Goal: Task Accomplishment & Management: Manage account settings

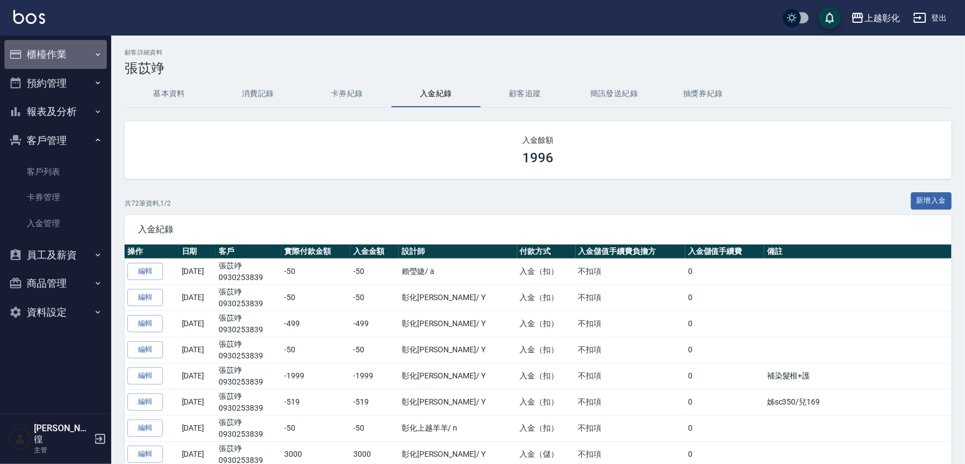
click at [46, 50] on button "櫃檯作業" at bounding box center [55, 54] width 102 height 29
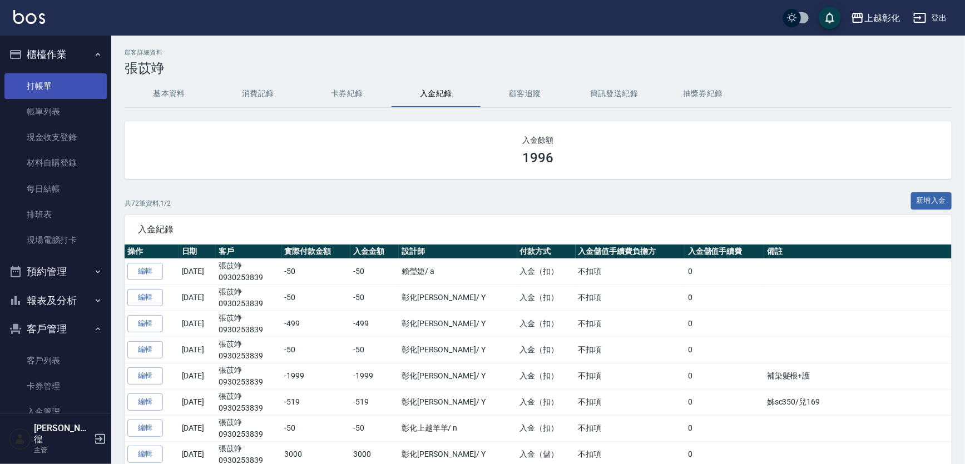
click at [81, 83] on link "打帳單" at bounding box center [55, 86] width 102 height 26
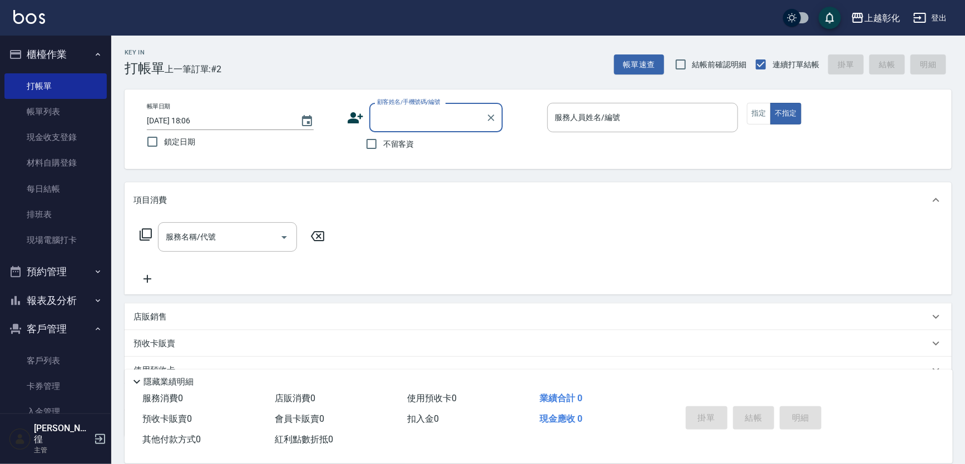
click at [413, 110] on input "顧客姓名/手機號碼/編號" at bounding box center [427, 117] width 107 height 19
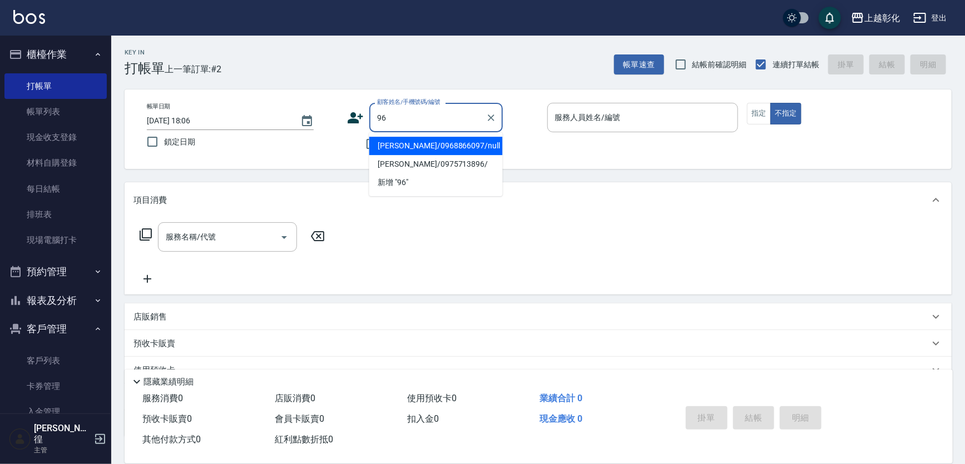
type input "9"
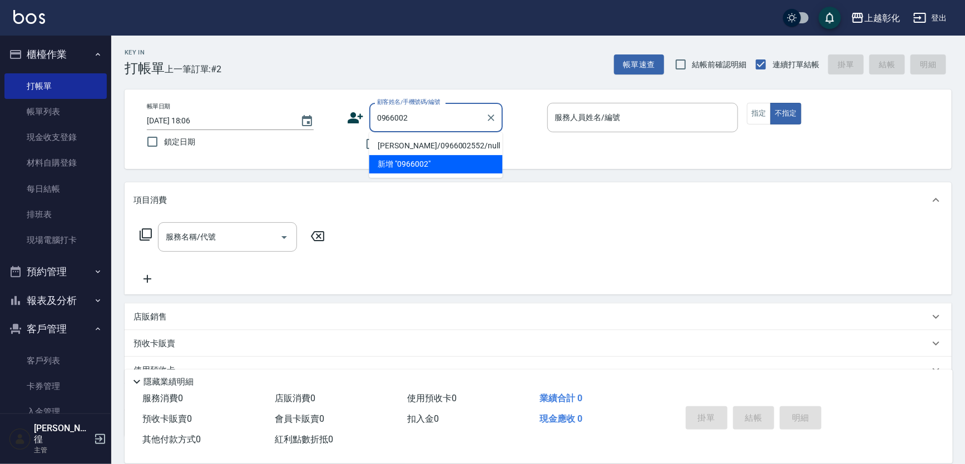
click at [447, 143] on li "[PERSON_NAME]/0966002552/null" at bounding box center [435, 146] width 133 height 18
type input "[PERSON_NAME]/0966002552/null"
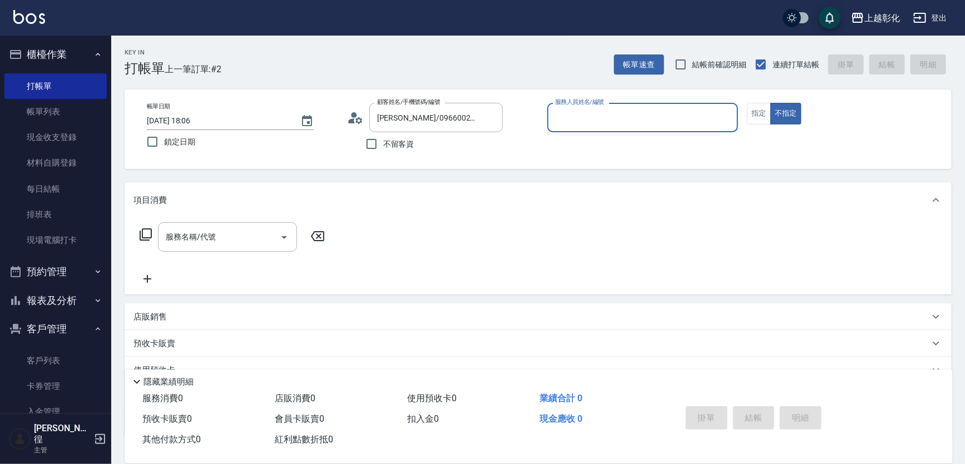
click at [585, 130] on div "服務人員姓名/編號" at bounding box center [642, 117] width 191 height 29
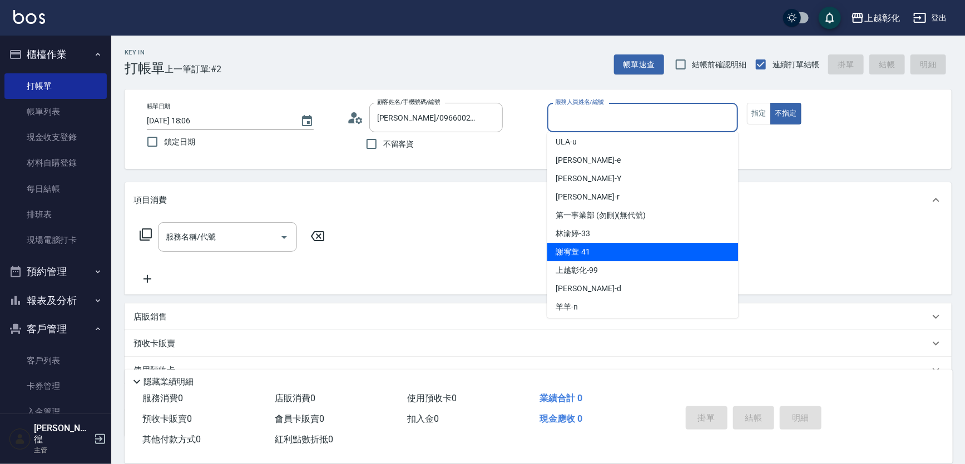
scroll to position [61, 0]
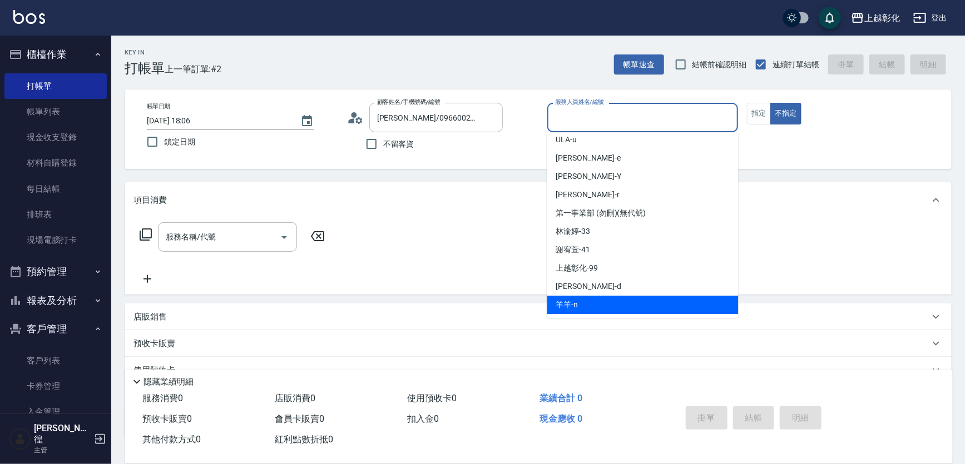
click at [600, 306] on div "羊羊 -n" at bounding box center [642, 305] width 191 height 18
type input "羊羊-n"
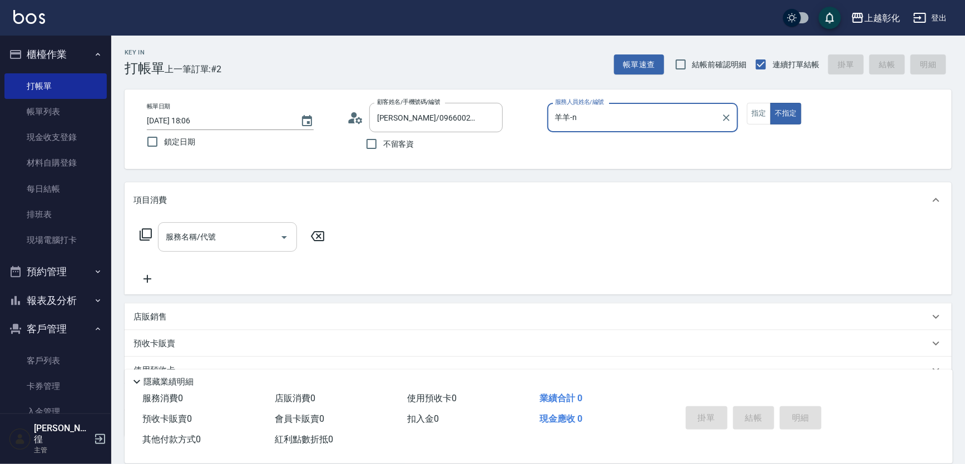
click at [250, 237] on input "服務名稱/代號" at bounding box center [219, 236] width 112 height 19
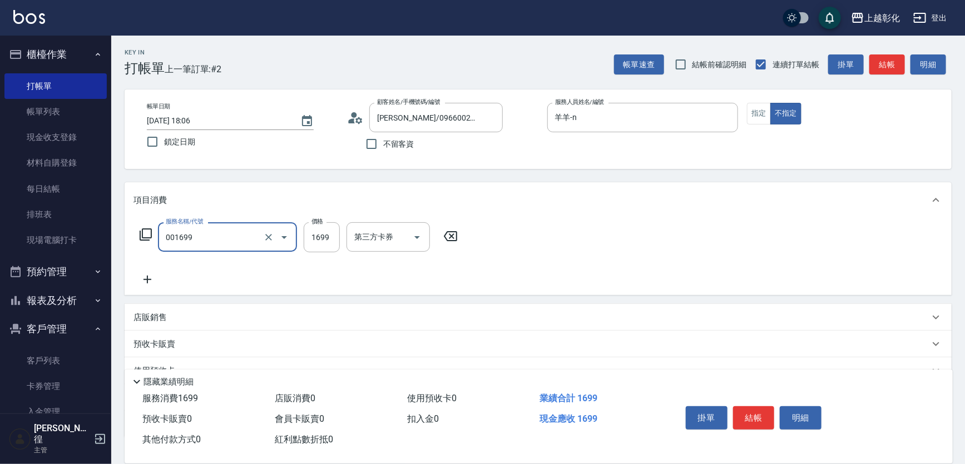
type input "型男燙髮B(001699)"
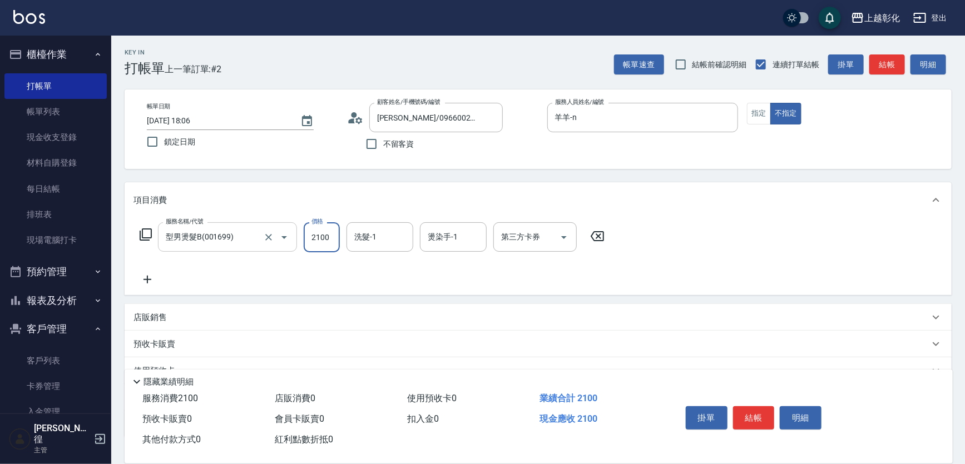
type input "2100"
type input "[PERSON_NAME]-41"
click at [762, 415] on button "結帳" at bounding box center [754, 417] width 42 height 23
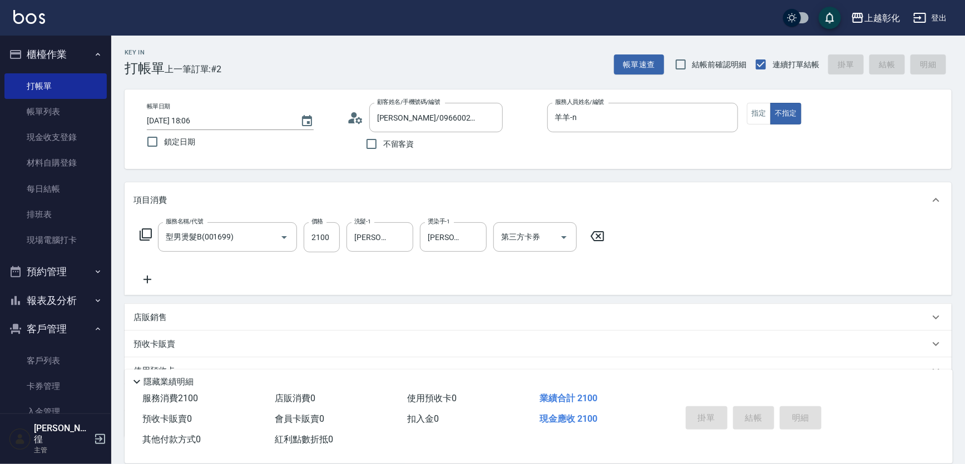
type input "[DATE] 18:07"
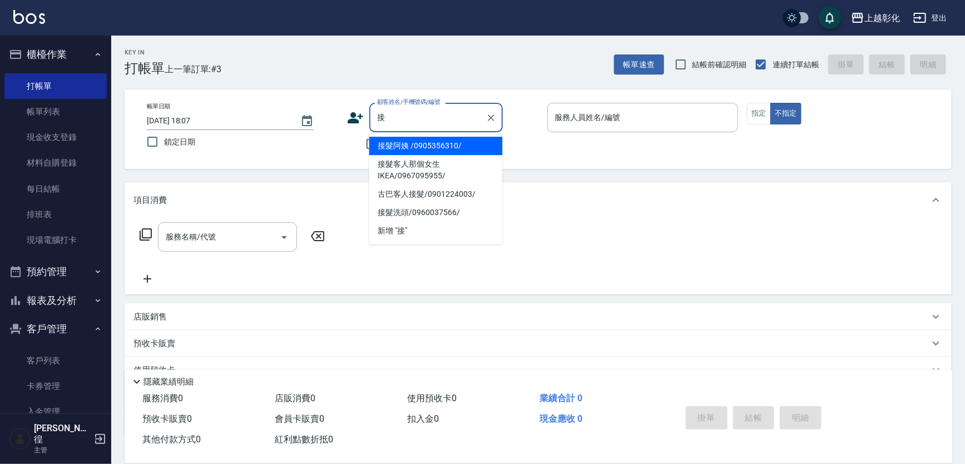
click at [382, 152] on li "接髮阿姨 /0905356310/" at bounding box center [435, 146] width 133 height 18
type input "接髮阿姨 /0905356310/"
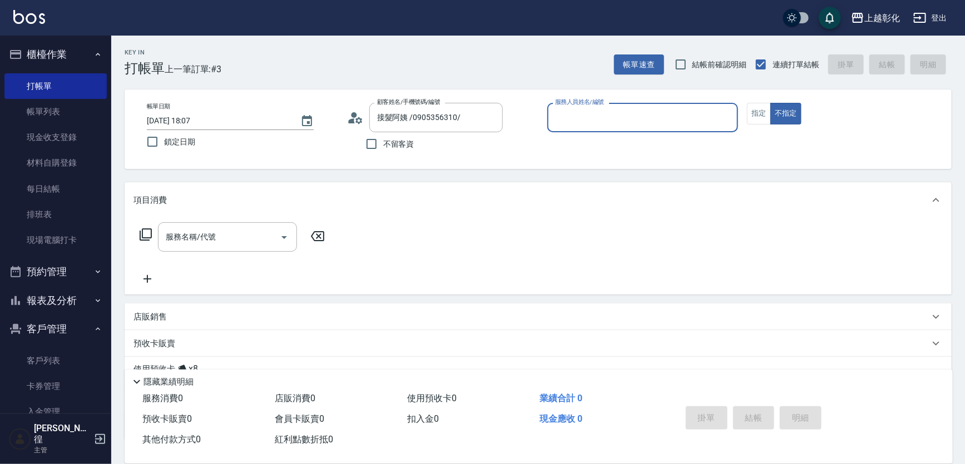
click at [600, 119] on input "服務人員姓名/編號" at bounding box center [642, 117] width 181 height 19
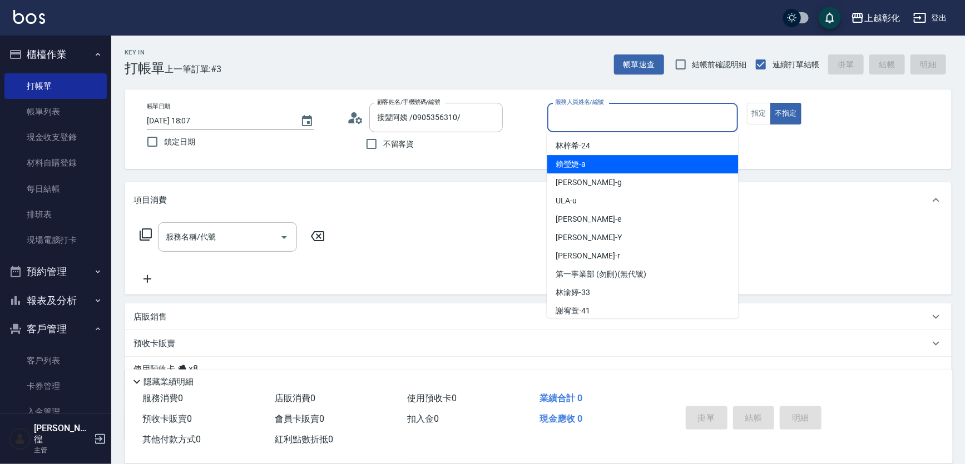
click at [620, 167] on div "[PERSON_NAME]" at bounding box center [642, 164] width 191 height 18
type input "[PERSON_NAME]"
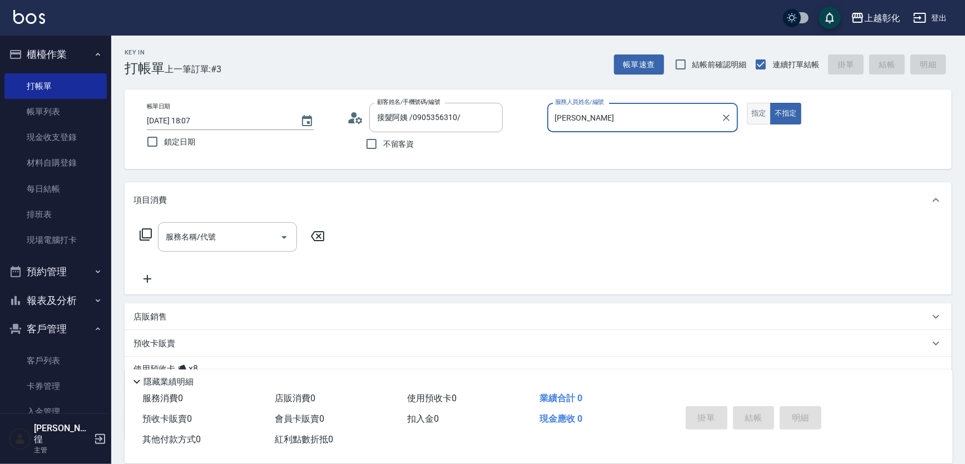
click at [754, 118] on button "指定" at bounding box center [759, 114] width 24 height 22
click at [228, 236] on input "服務名稱/代號" at bounding box center [219, 236] width 112 height 19
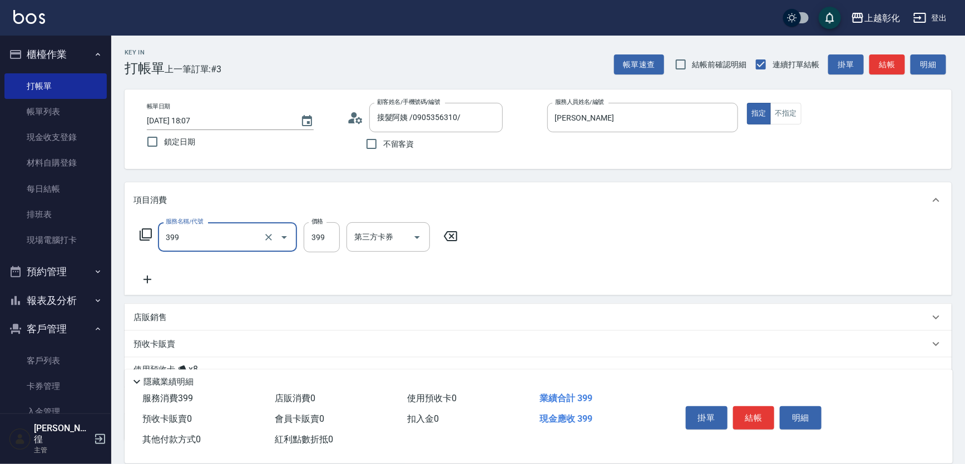
type input "貼片洗髮(399)"
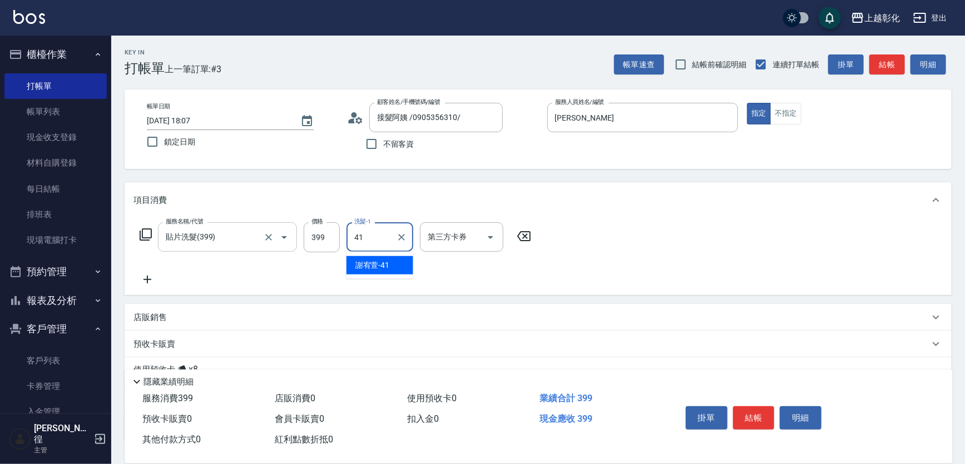
type input "[PERSON_NAME]-41"
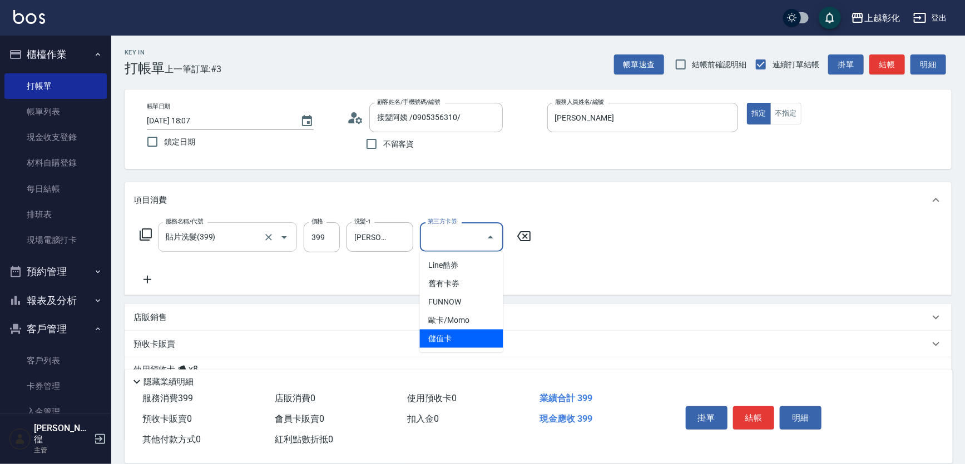
type input "儲值卡"
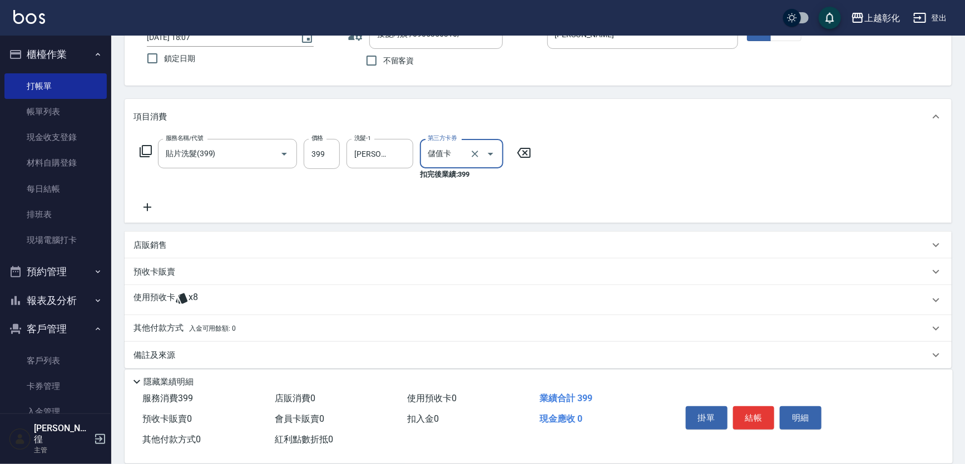
scroll to position [92, 0]
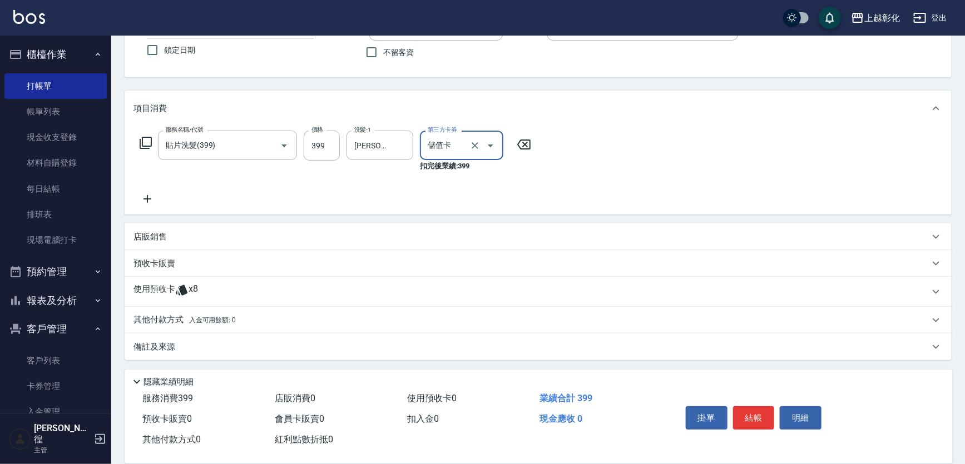
click at [184, 294] on p at bounding box center [181, 292] width 13 height 17
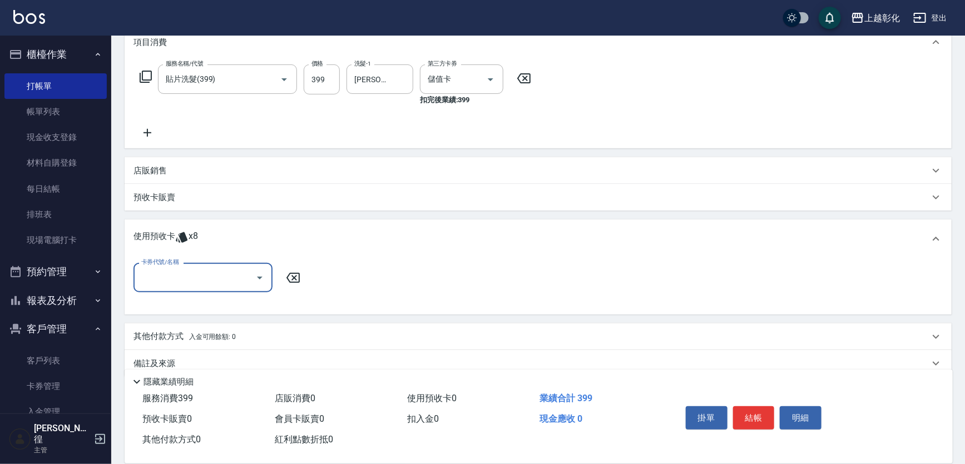
scroll to position [175, 0]
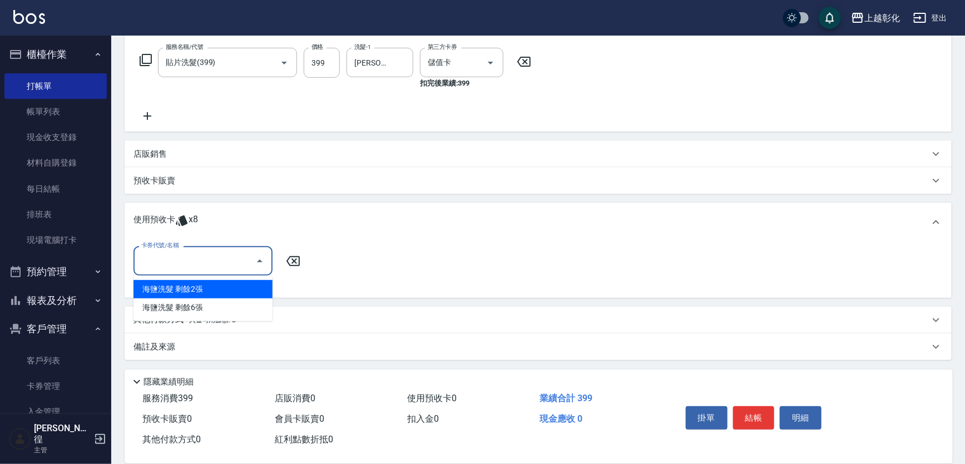
click at [197, 261] on input "卡券代號/名稱" at bounding box center [194, 260] width 112 height 19
click at [201, 289] on div "海鹽洗髮 剩餘2張" at bounding box center [202, 289] width 139 height 18
type input "海鹽洗髮"
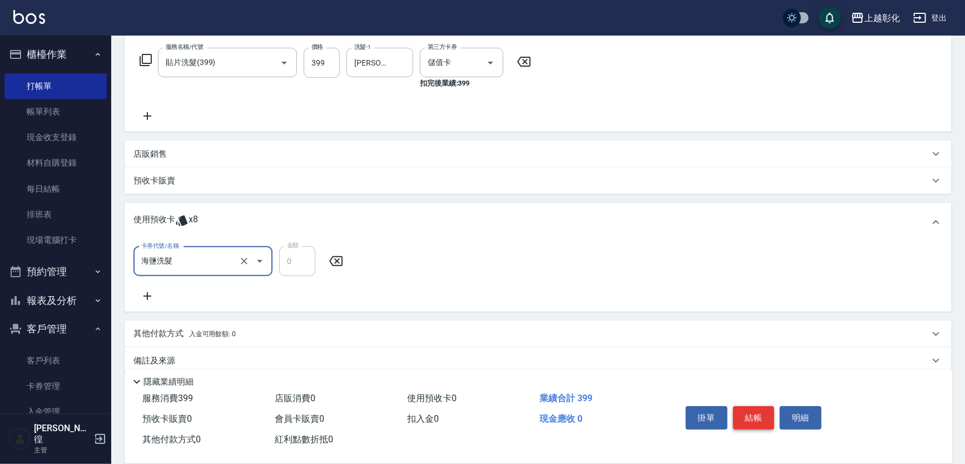
click at [752, 416] on button "結帳" at bounding box center [754, 417] width 42 height 23
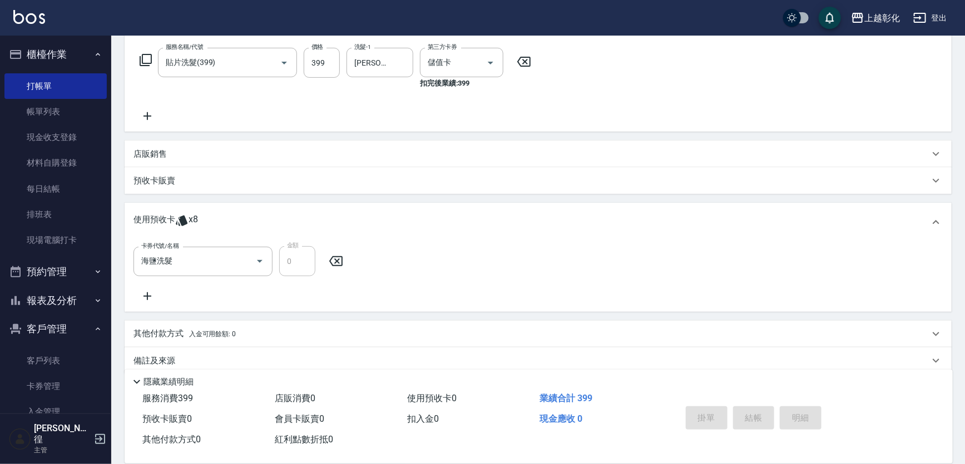
type input "[DATE] 18:08"
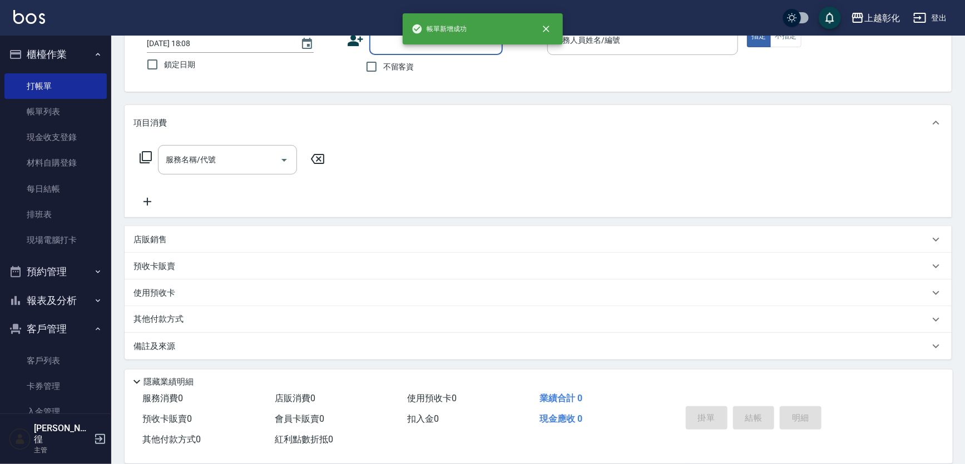
scroll to position [0, 0]
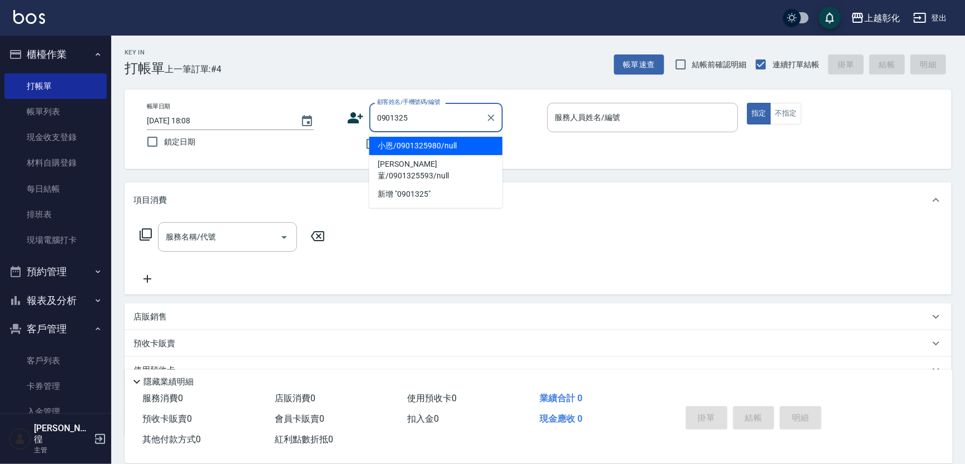
click at [404, 149] on li "小恩/0901325980/null" at bounding box center [435, 146] width 133 height 18
type input "小恩/0901325980/null"
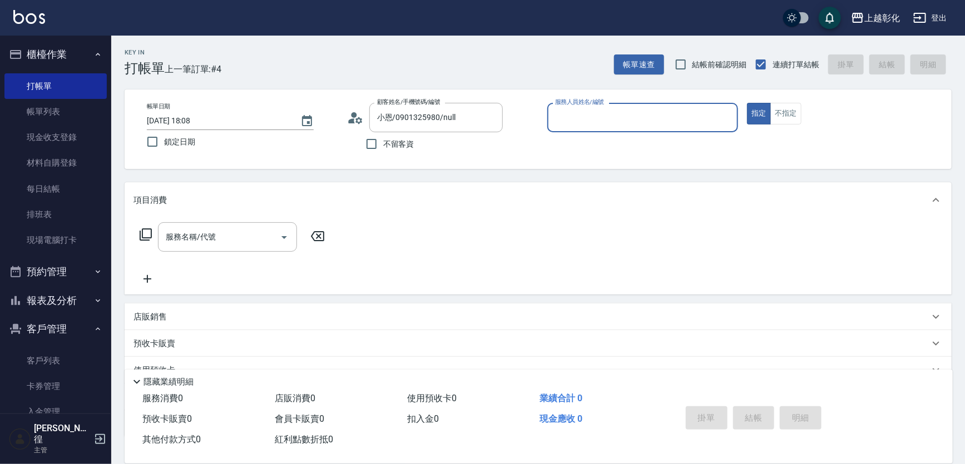
click at [589, 123] on input "服務人員姓名/編號" at bounding box center [642, 117] width 181 height 19
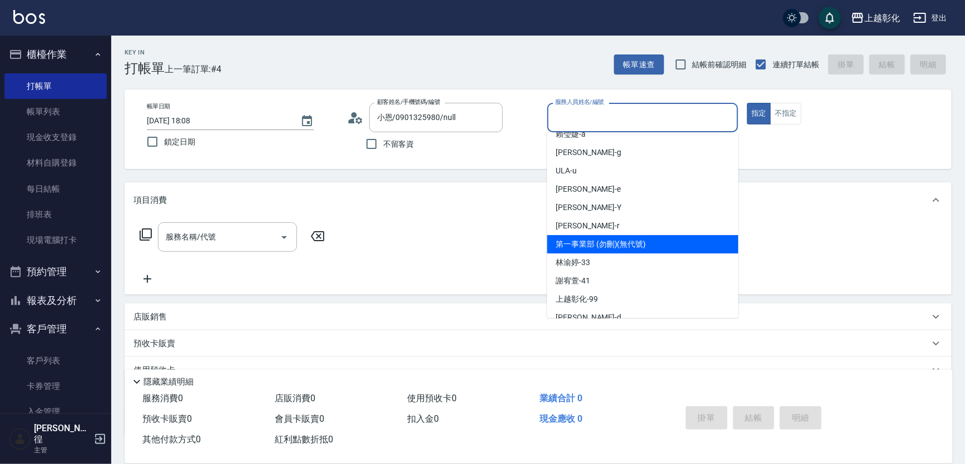
scroll to position [61, 0]
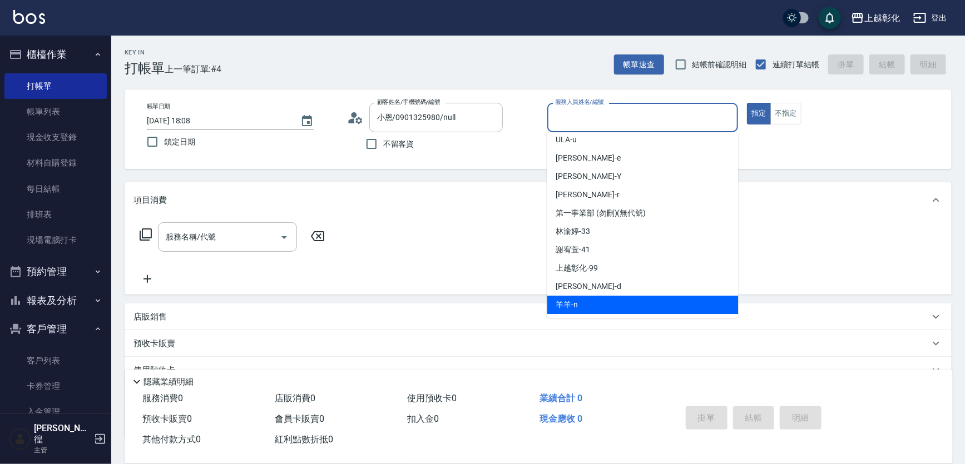
drag, startPoint x: 584, startPoint y: 306, endPoint x: 589, endPoint y: 300, distance: 7.5
click at [584, 306] on div "羊羊 -n" at bounding box center [642, 305] width 191 height 18
type input "羊羊-n"
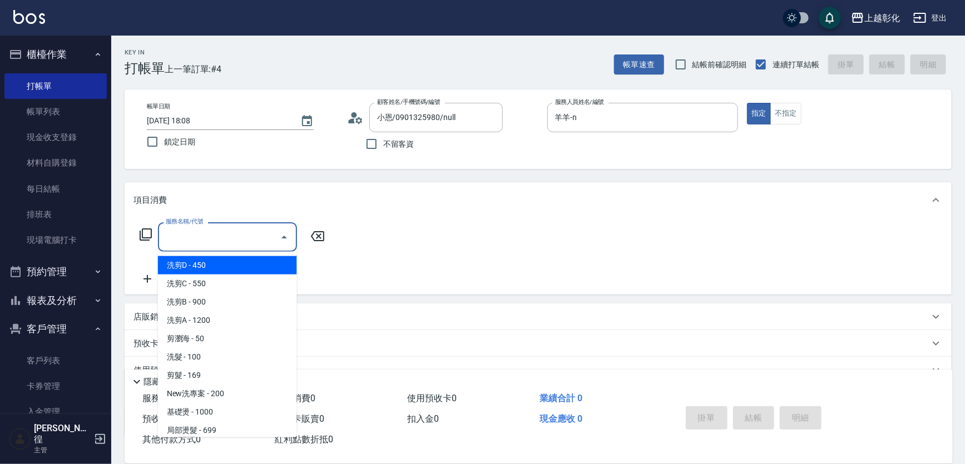
click at [230, 237] on input "服務名稱/代號" at bounding box center [219, 236] width 112 height 19
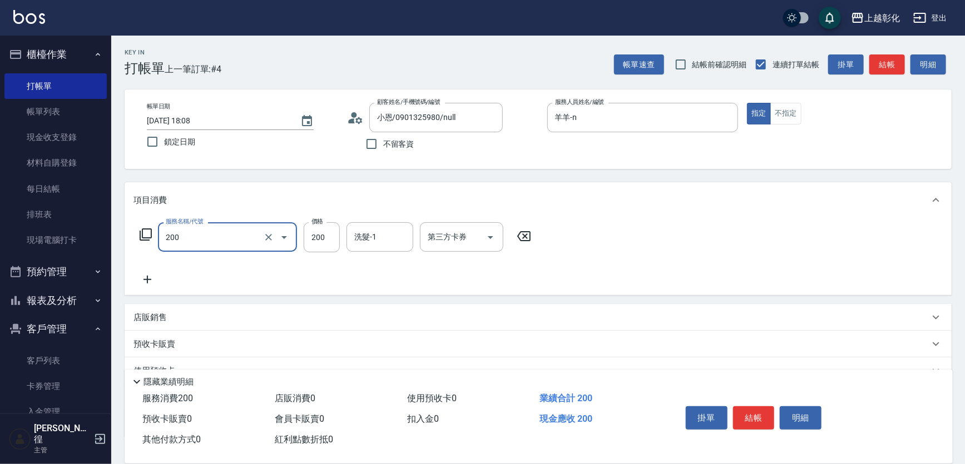
type input "New洗專案(200)"
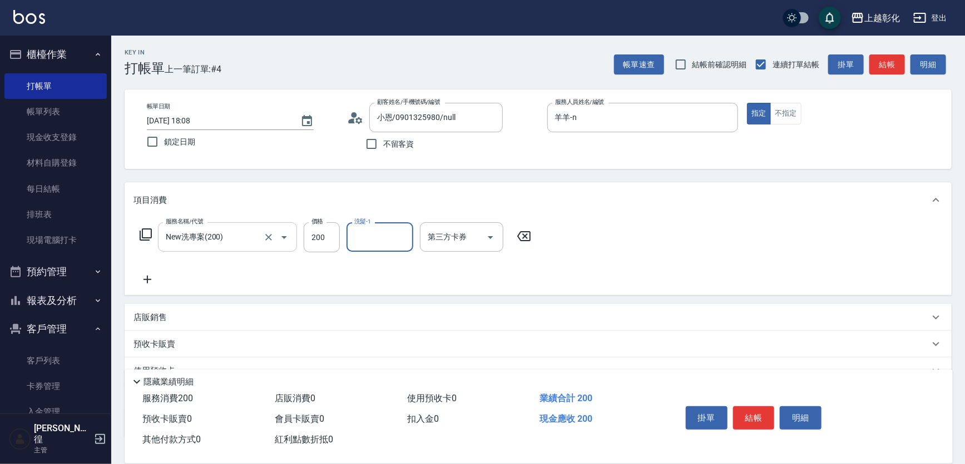
type input "ㄇ"
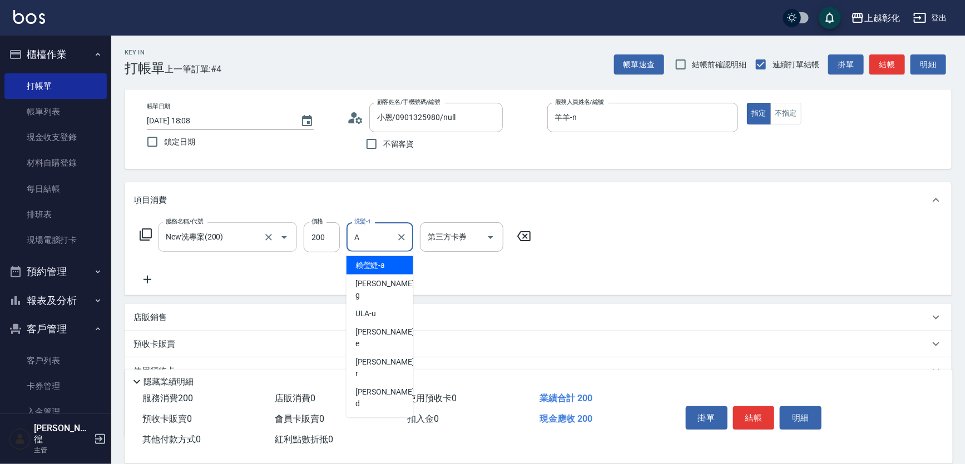
type input "[PERSON_NAME]"
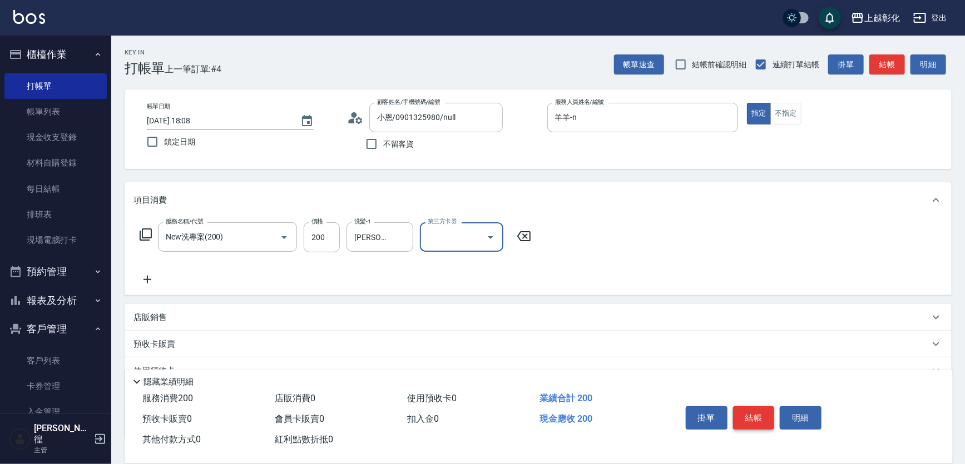
click at [755, 409] on button "結帳" at bounding box center [754, 417] width 42 height 23
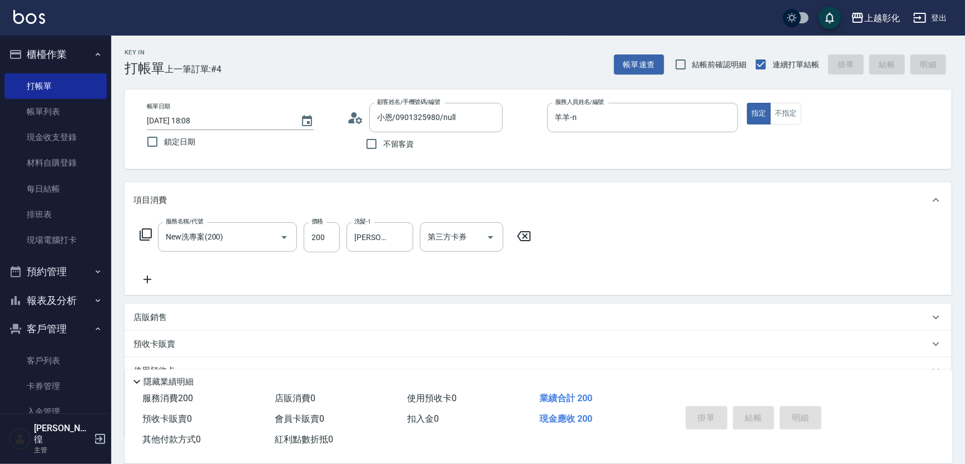
type input "[DATE] 18:10"
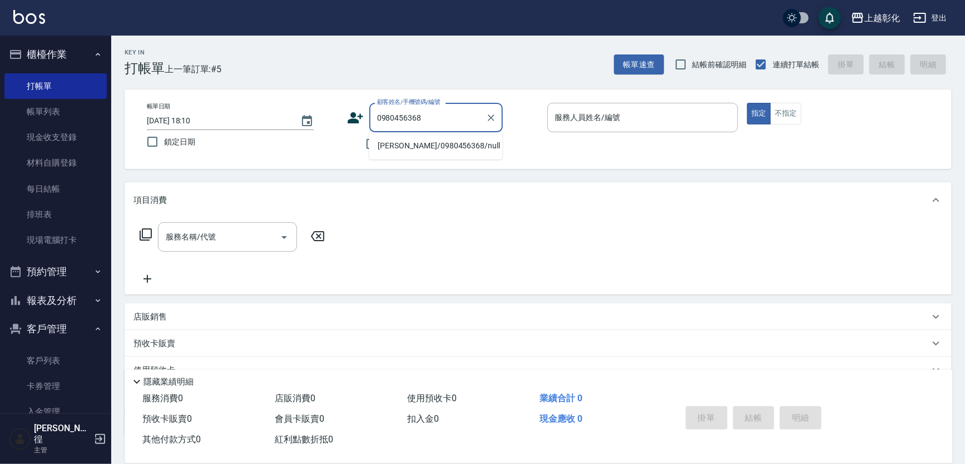
type input "[PERSON_NAME]/0980456368/null"
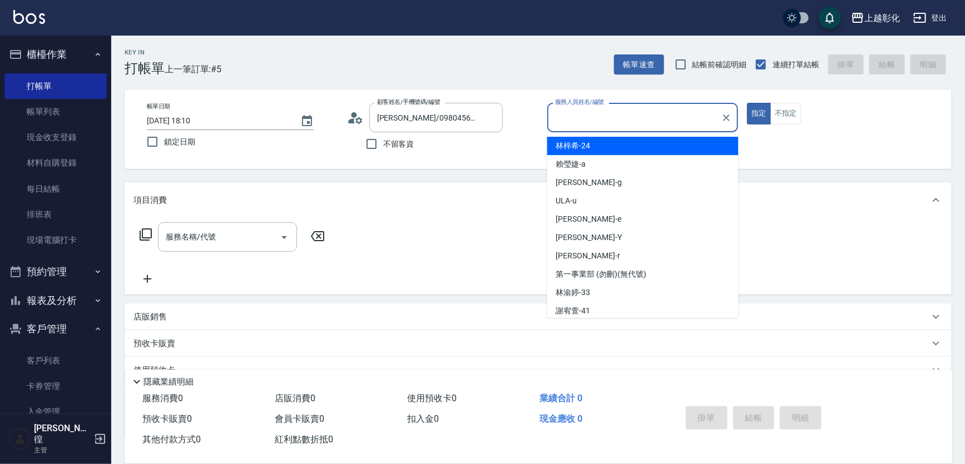
type input "N"
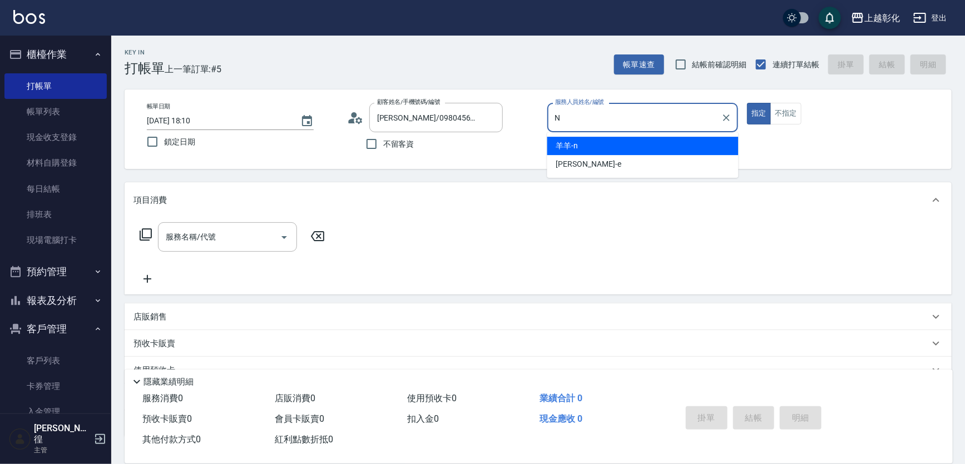
type input "羊羊-n"
type button "true"
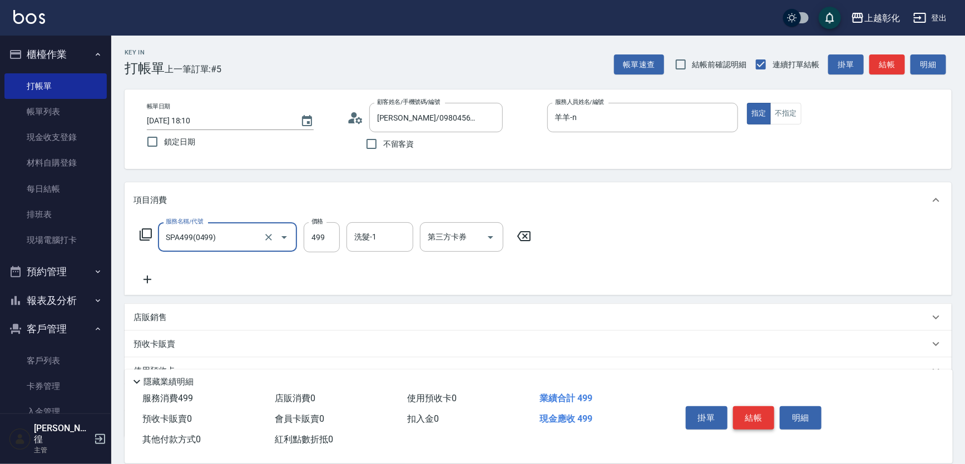
type input "SPA499(0499)"
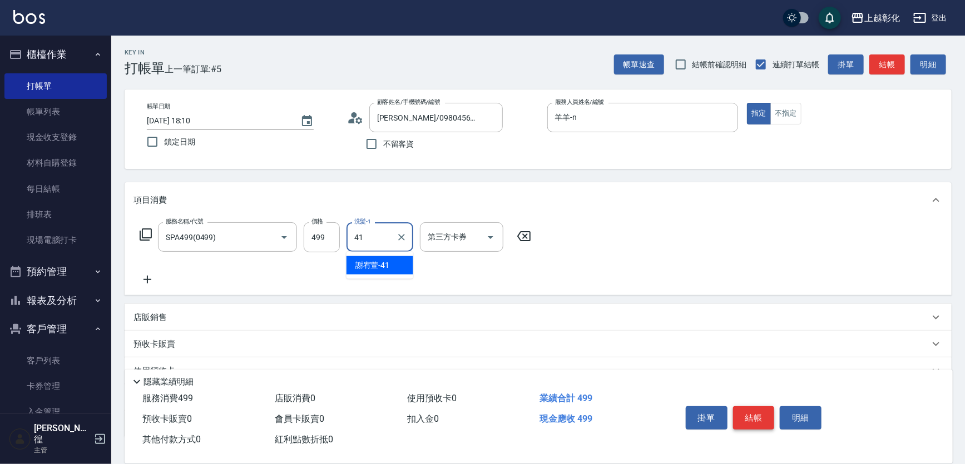
type input "[PERSON_NAME]-41"
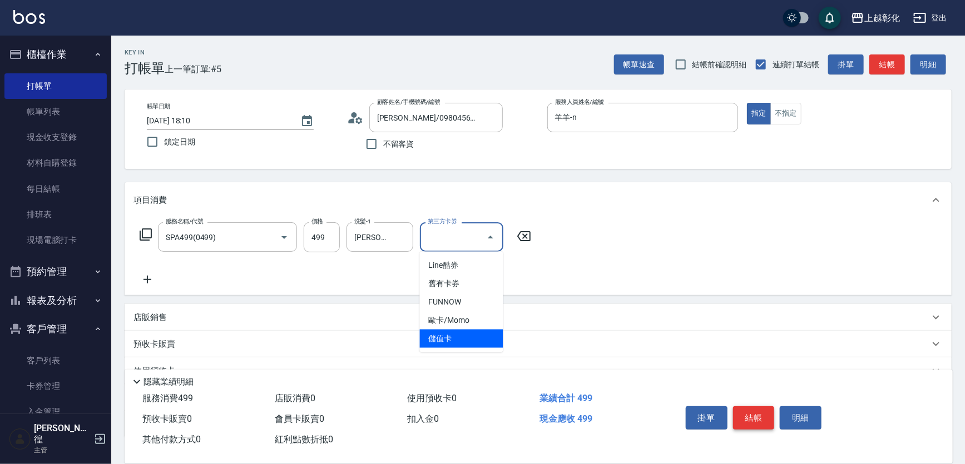
type input "儲值卡"
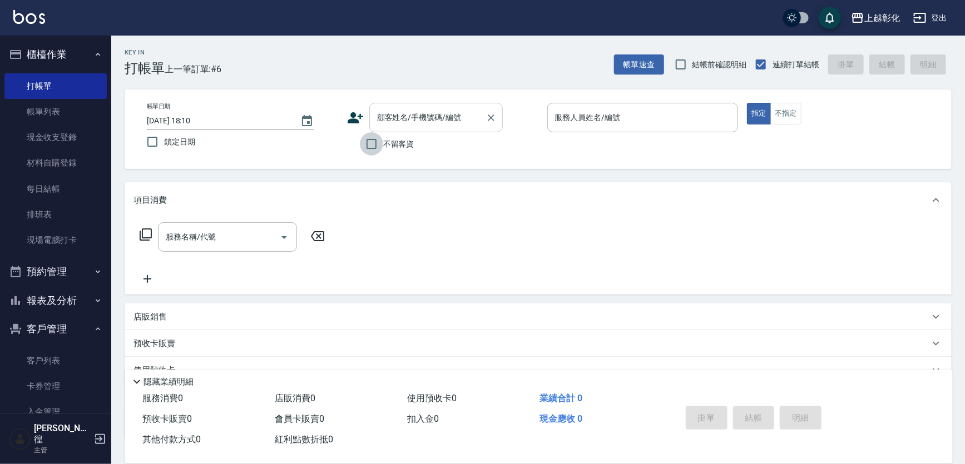
drag, startPoint x: 374, startPoint y: 144, endPoint x: 481, endPoint y: 129, distance: 108.3
click at [374, 138] on input "不留客資" at bounding box center [371, 143] width 23 height 23
checkbox input "true"
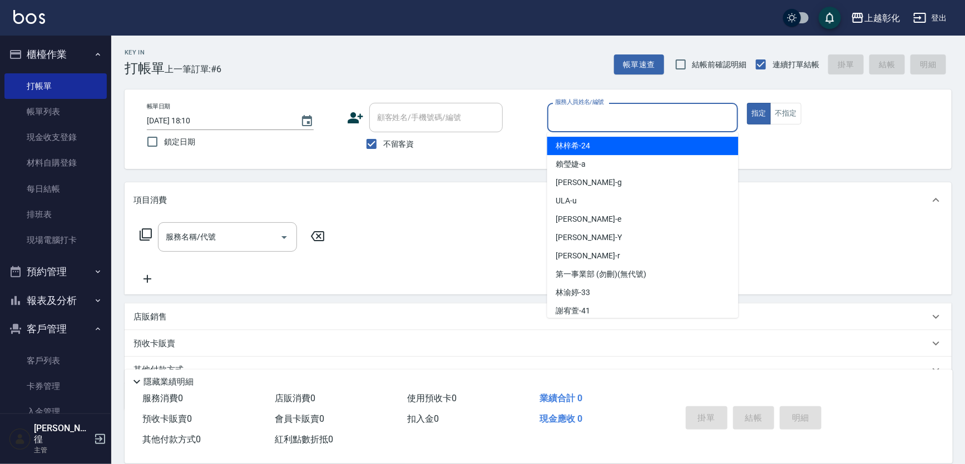
click at [608, 116] on input "服務人員姓名/編號" at bounding box center [642, 117] width 181 height 19
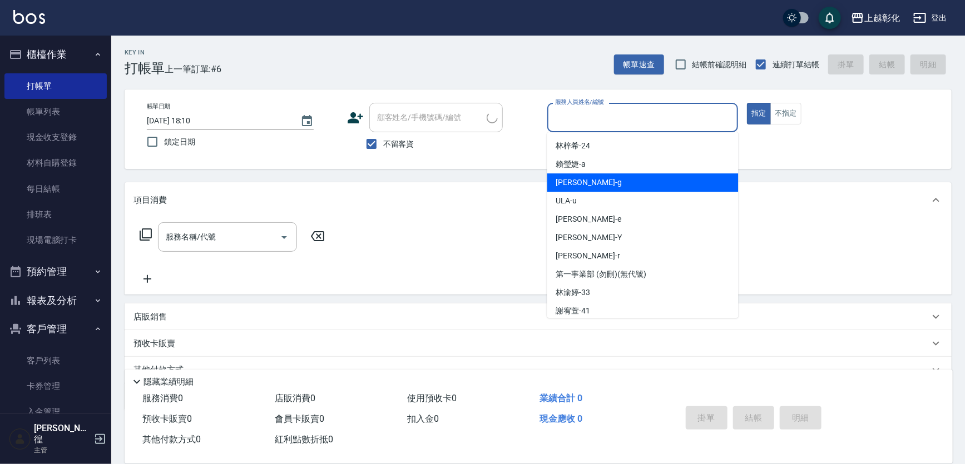
type input "房東/047259191/"
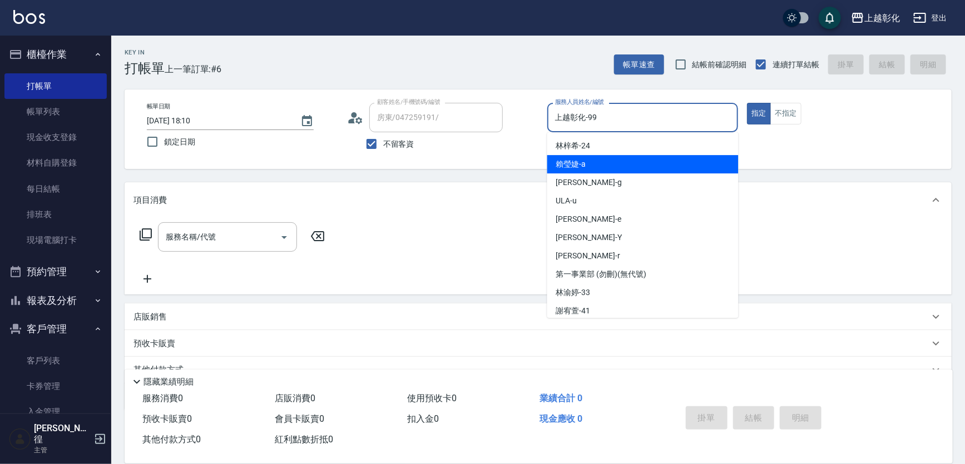
scroll to position [21, 0]
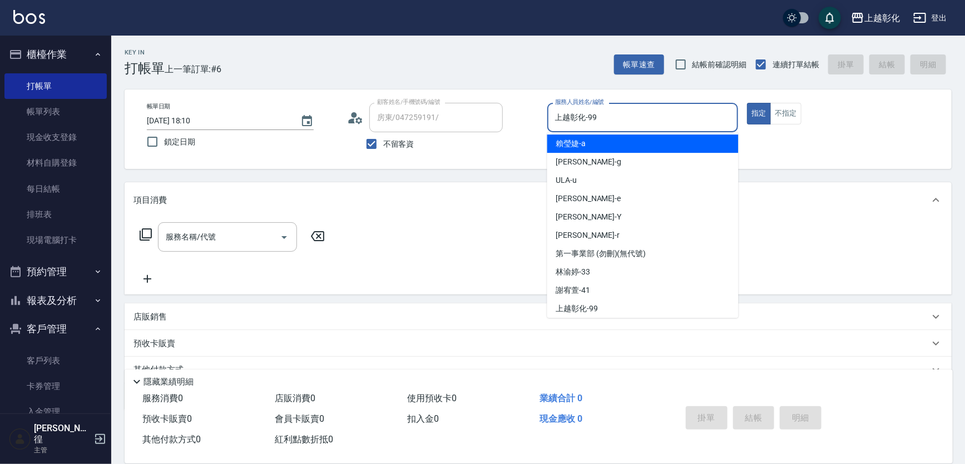
type input "[PERSON_NAME]"
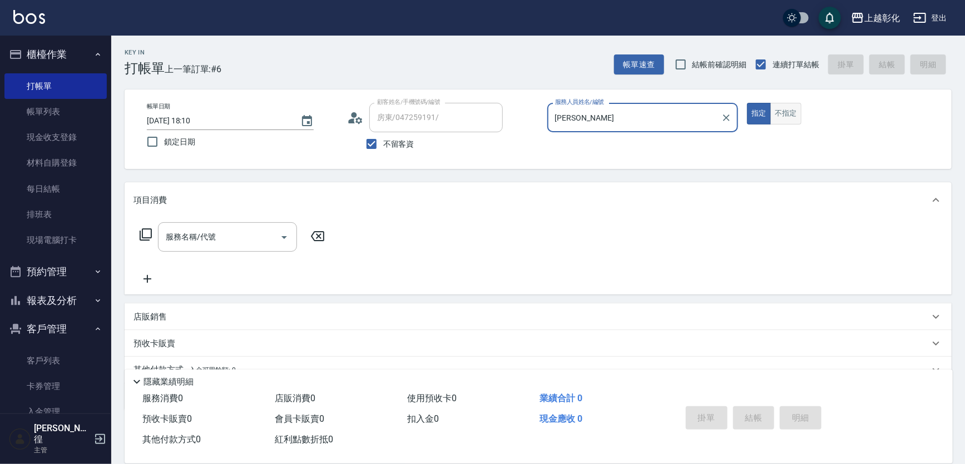
click at [782, 110] on button "不指定" at bounding box center [785, 114] width 31 height 22
click at [195, 247] on div "服務名稱/代號" at bounding box center [227, 236] width 139 height 29
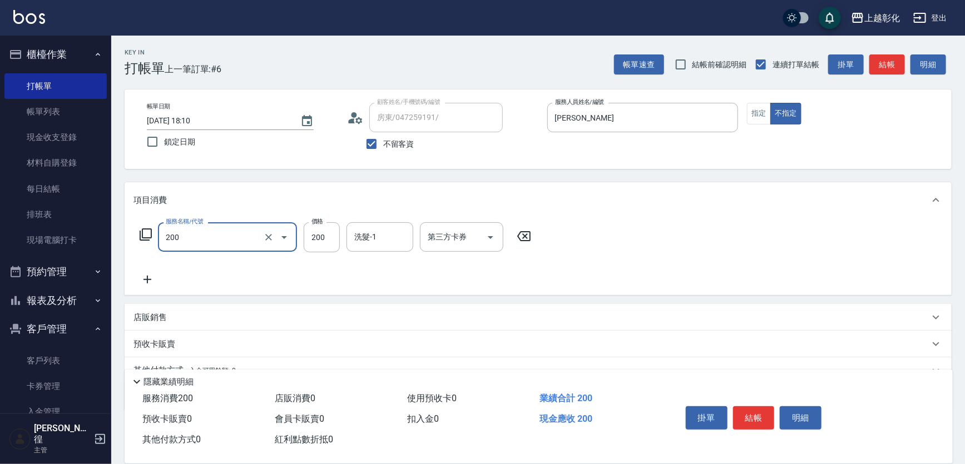
type input "New洗專案(200)"
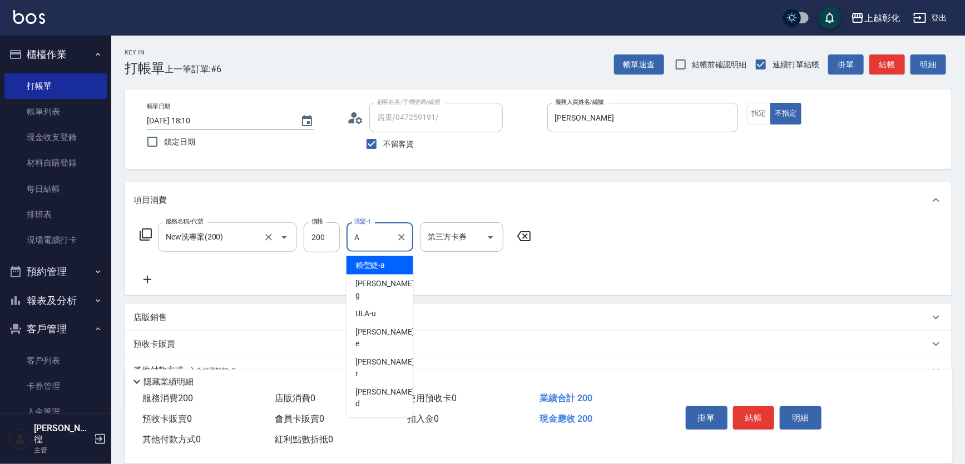
type input "[PERSON_NAME]"
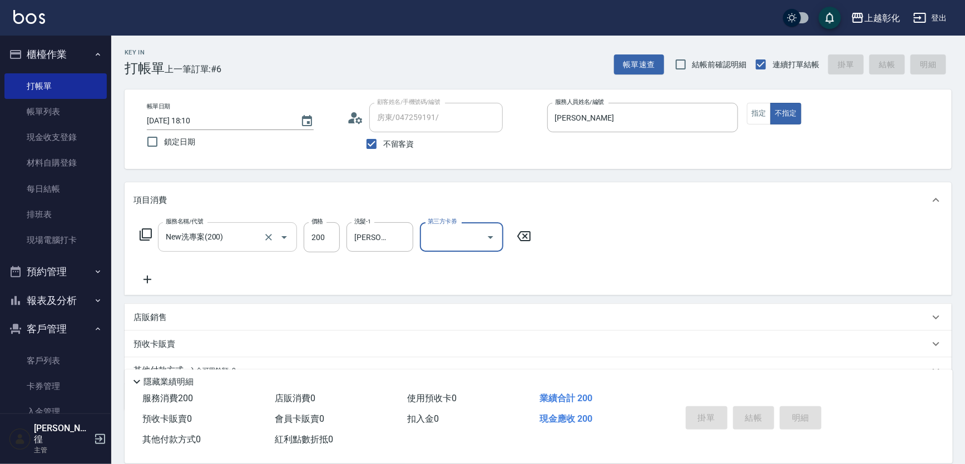
type input "[DATE] 18:11"
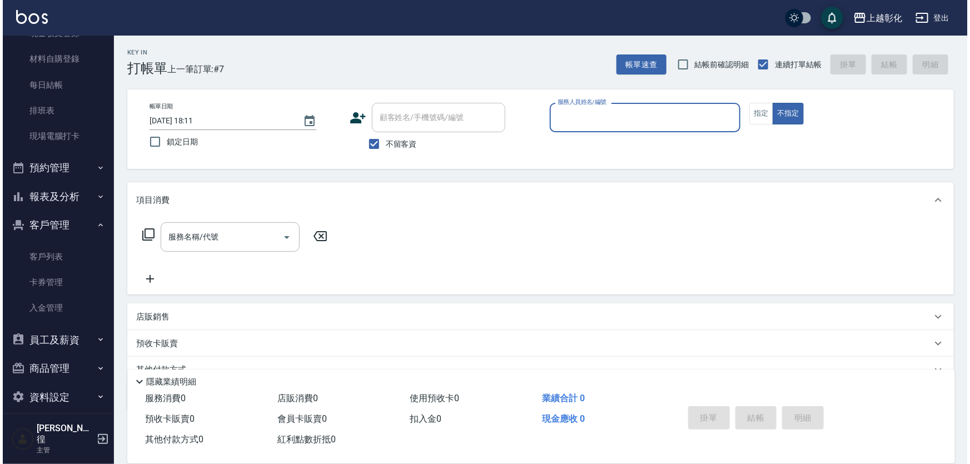
scroll to position [105, 0]
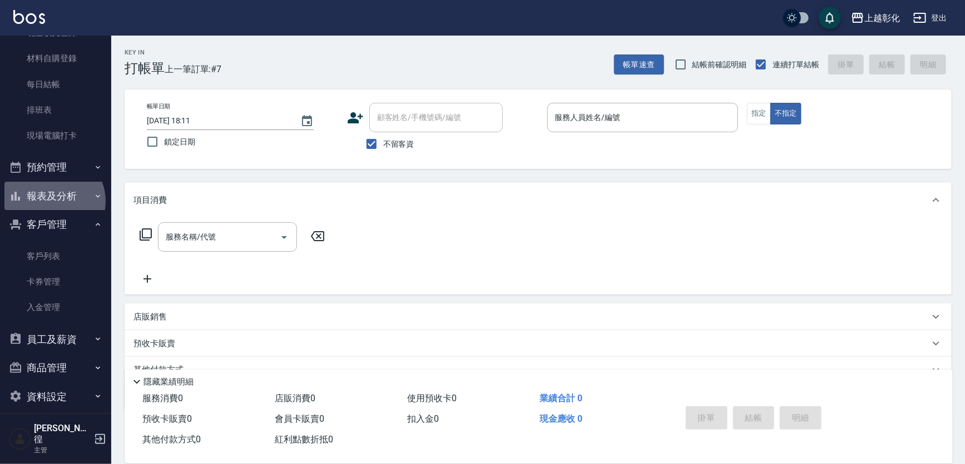
click at [52, 201] on button "報表及分析" at bounding box center [55, 196] width 102 height 29
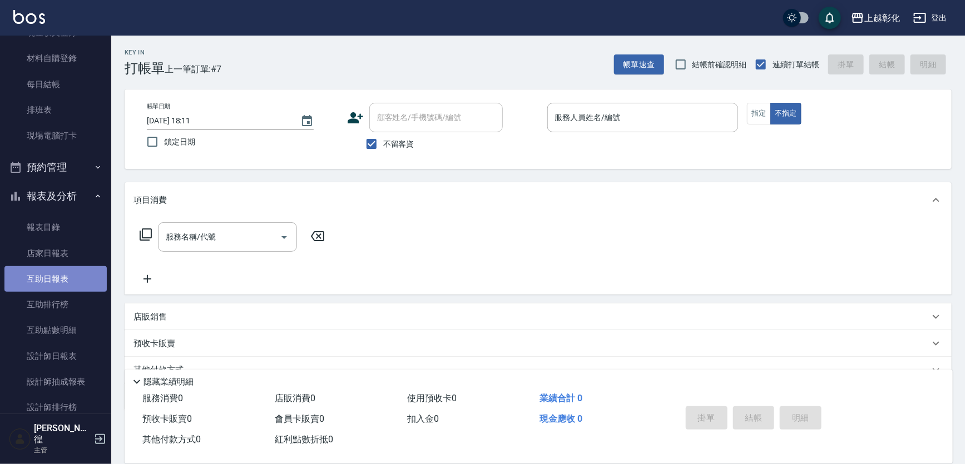
click at [56, 274] on link "互助日報表" at bounding box center [55, 279] width 102 height 26
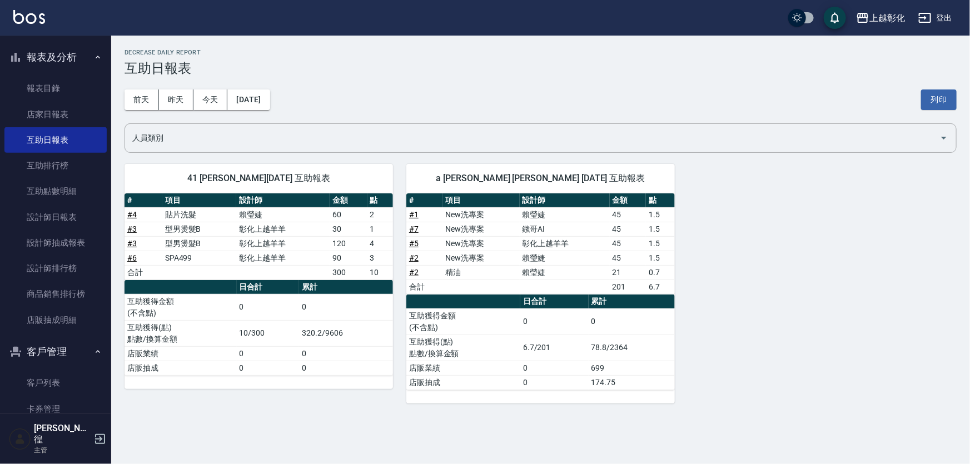
scroll to position [357, 0]
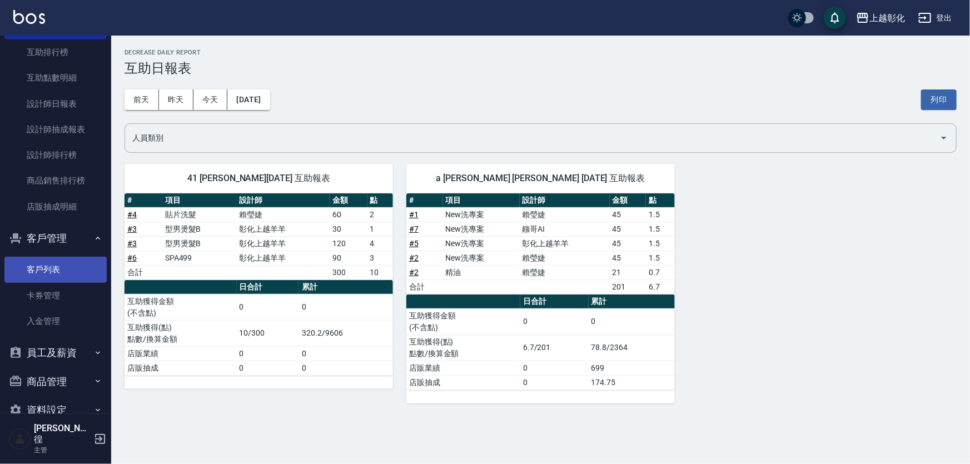
click at [59, 270] on link "客戶列表" at bounding box center [55, 270] width 102 height 26
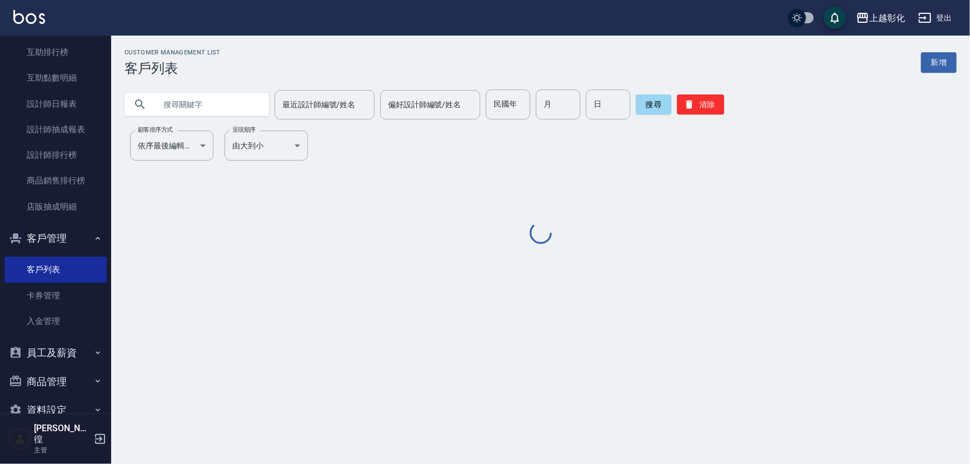
click at [203, 98] on input "text" at bounding box center [208, 105] width 105 height 30
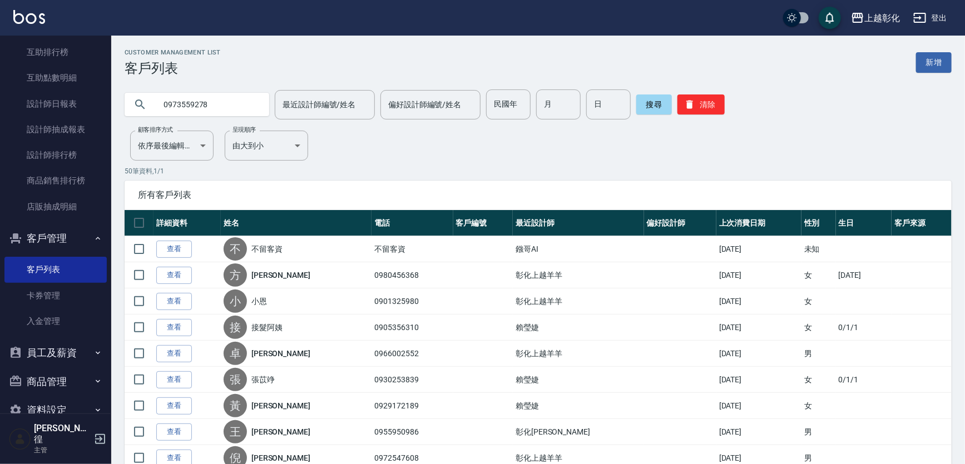
type input "0973559278"
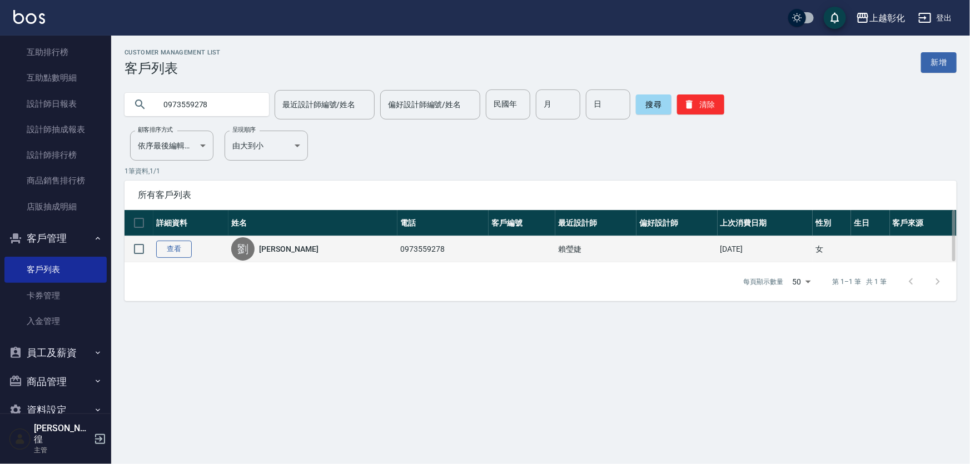
click at [181, 245] on link "查看" at bounding box center [174, 249] width 36 height 17
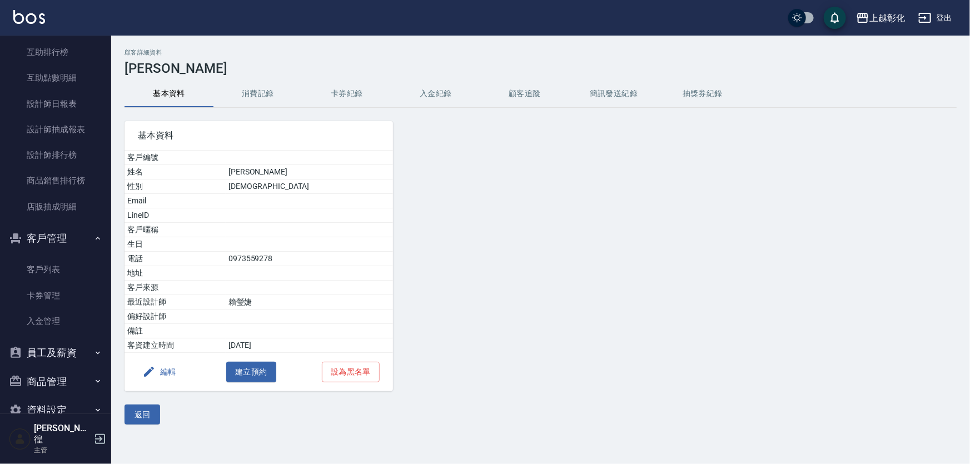
click at [384, 91] on button "卡券紀錄" at bounding box center [346, 94] width 89 height 27
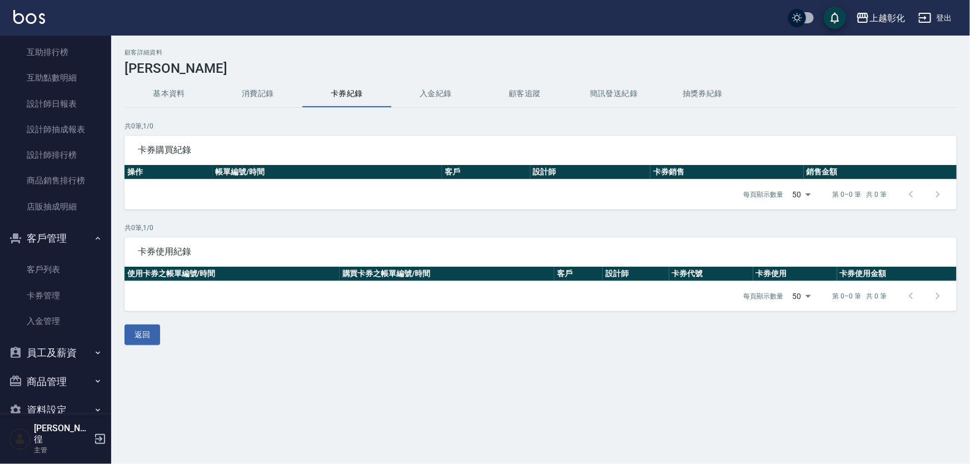
click at [439, 93] on button "入金紀錄" at bounding box center [435, 94] width 89 height 27
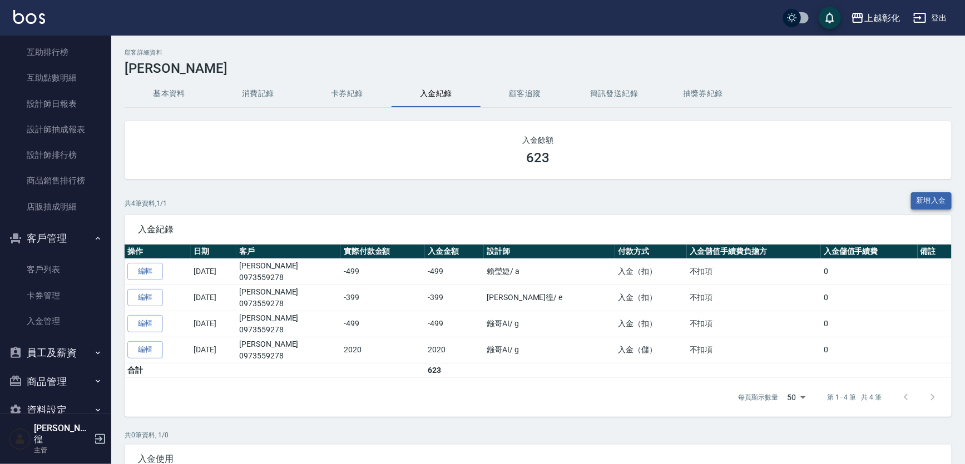
click at [933, 198] on button "新增入金" at bounding box center [931, 200] width 41 height 17
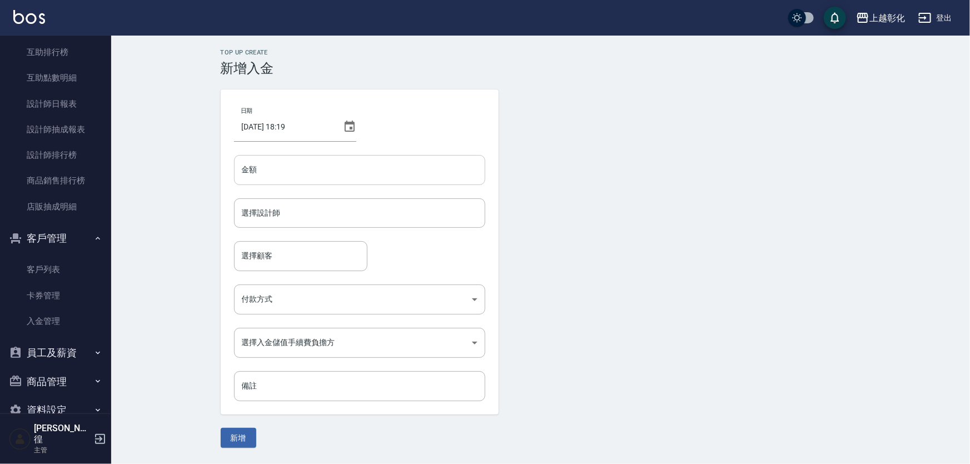
click at [303, 161] on input "金額" at bounding box center [359, 170] width 251 height 30
type input "-499"
click at [269, 211] on input "選擇設計師" at bounding box center [359, 212] width 241 height 19
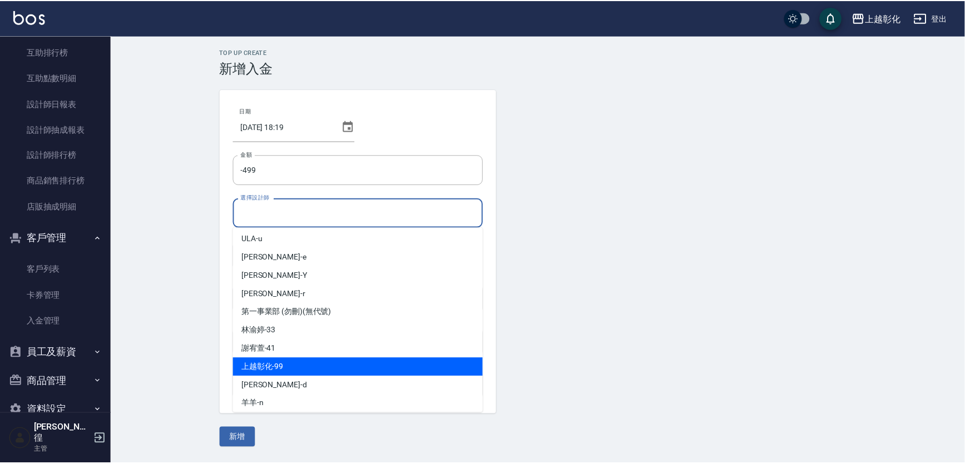
scroll to position [61, 0]
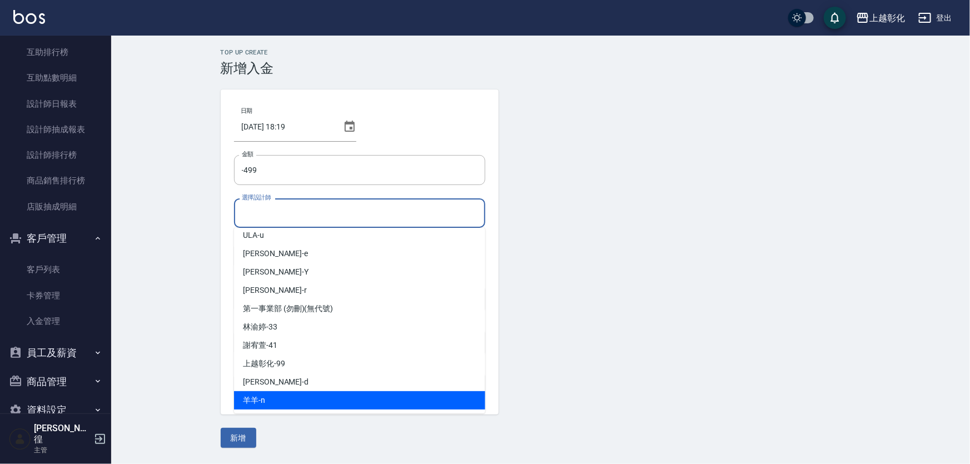
click at [266, 399] on div "羊羊 -n" at bounding box center [359, 400] width 251 height 18
type input "羊羊-n"
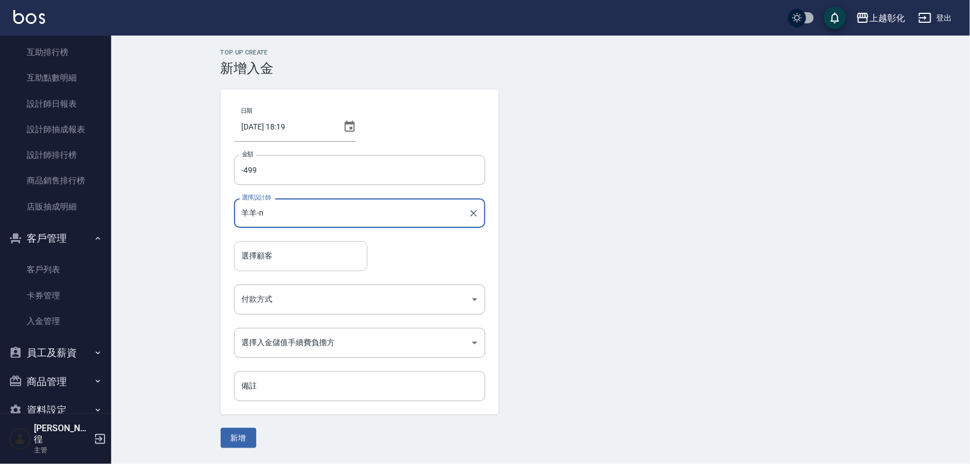
click at [277, 252] on input "選擇顧客" at bounding box center [300, 255] width 123 height 19
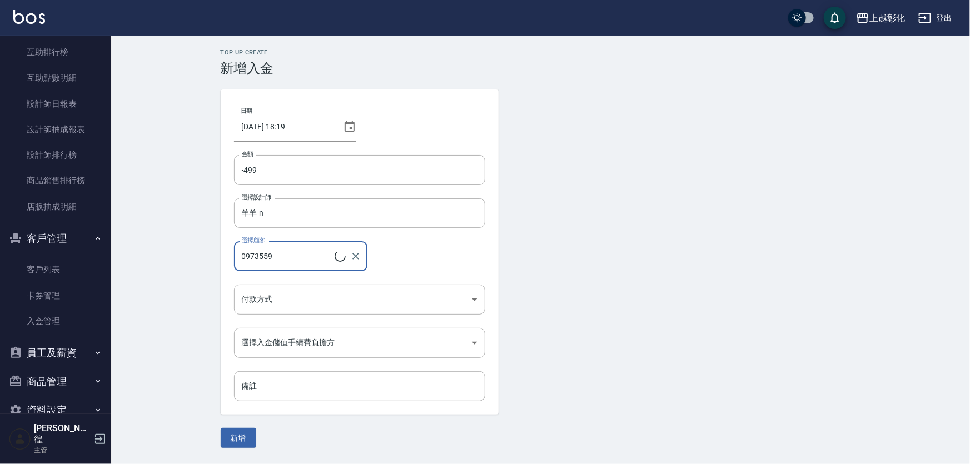
type input "新客人 姓名未設定/097355927"
click at [352, 258] on icon "Clear" at bounding box center [355, 256] width 7 height 7
type input "不留客資/不留客資"
click at [294, 253] on input "不留客資/不留客資" at bounding box center [292, 255] width 107 height 19
click at [354, 258] on icon "Clear" at bounding box center [355, 256] width 7 height 7
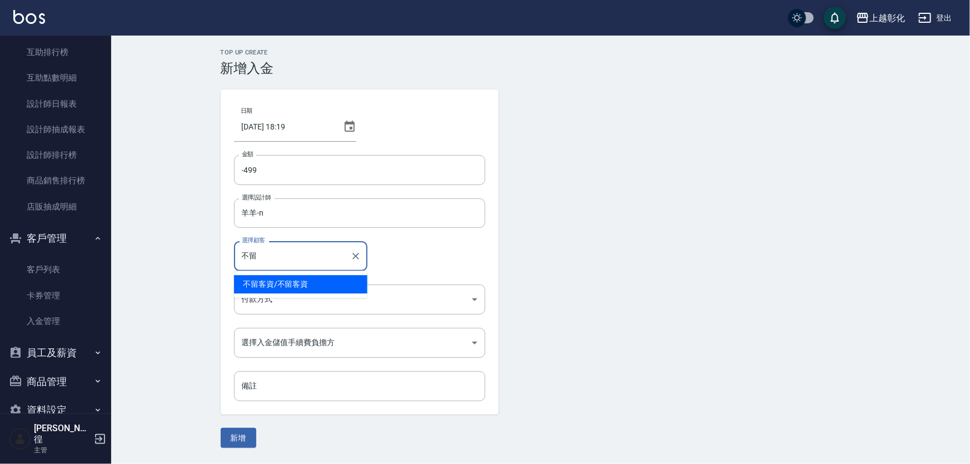
type input "不"
type input "[PERSON_NAME]/0973559278"
click at [221, 428] on button "新增" at bounding box center [239, 438] width 36 height 21
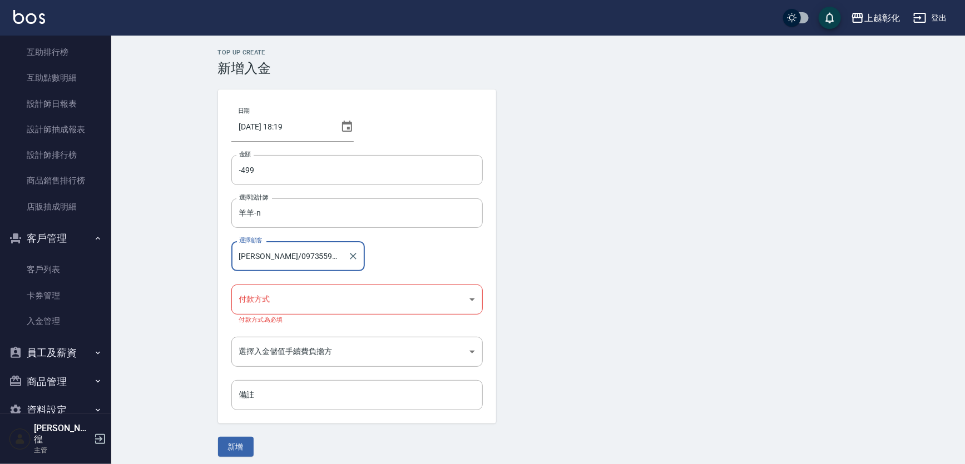
click at [330, 303] on body "上越彰化 登出 櫃檯作業 打帳單 帳單列表 現金收支登錄 材料自購登錄 每日結帳 排班表 現場電腦打卡 預約管理 預約管理 單日預約紀錄 單週預約紀錄 報表及…" at bounding box center [482, 235] width 965 height 470
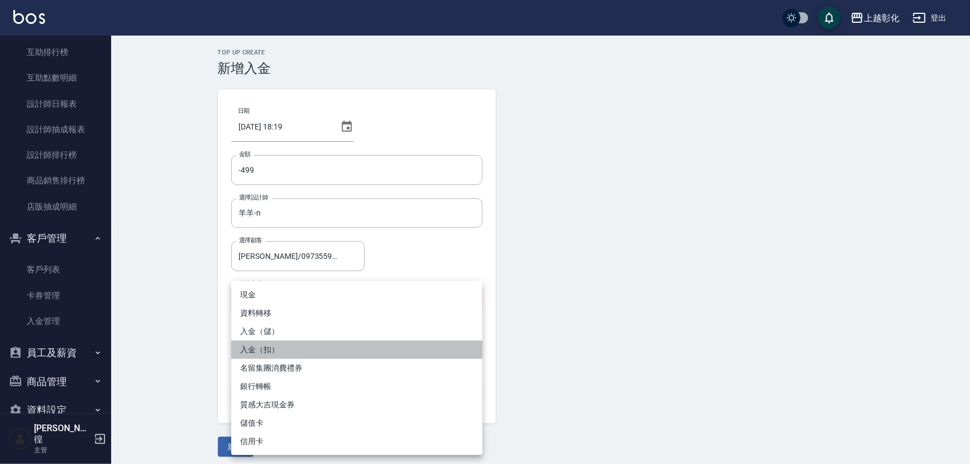
click at [291, 350] on li "入金（扣）" at bounding box center [356, 350] width 251 height 18
type input "入金（扣）"
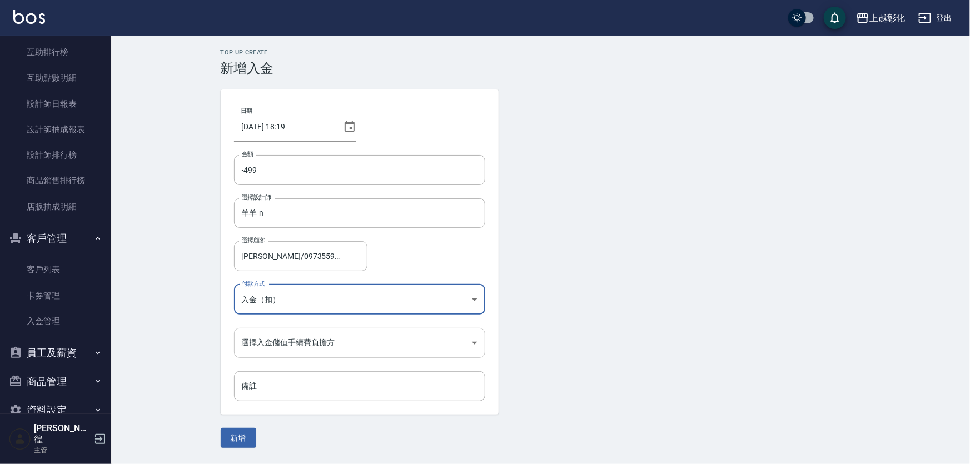
click at [320, 342] on body "上越彰化 登出 櫃檯作業 打帳單 帳單列表 現金收支登錄 材料自購登錄 每日結帳 排班表 現場電腦打卡 預約管理 預約管理 單日預約紀錄 單週預約紀錄 報表及…" at bounding box center [485, 232] width 970 height 464
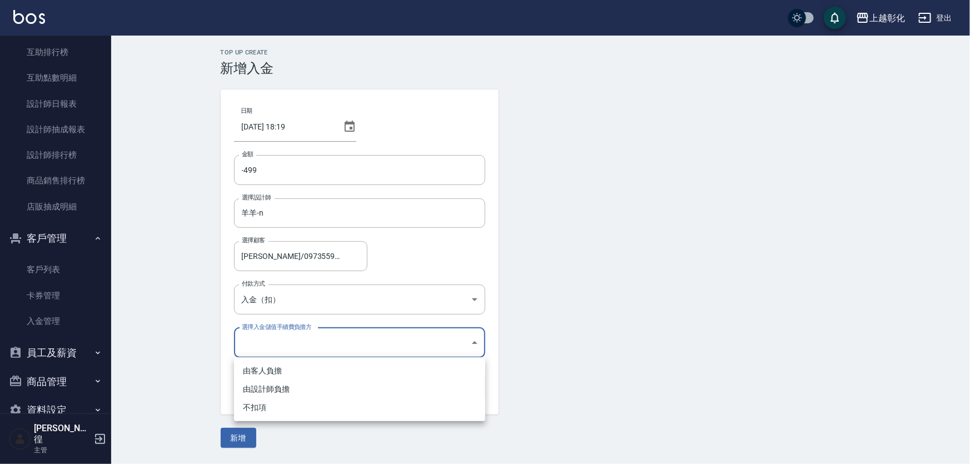
click at [283, 407] on li "不扣項" at bounding box center [359, 408] width 251 height 18
type input "WITHOUTHANDLINGFEE"
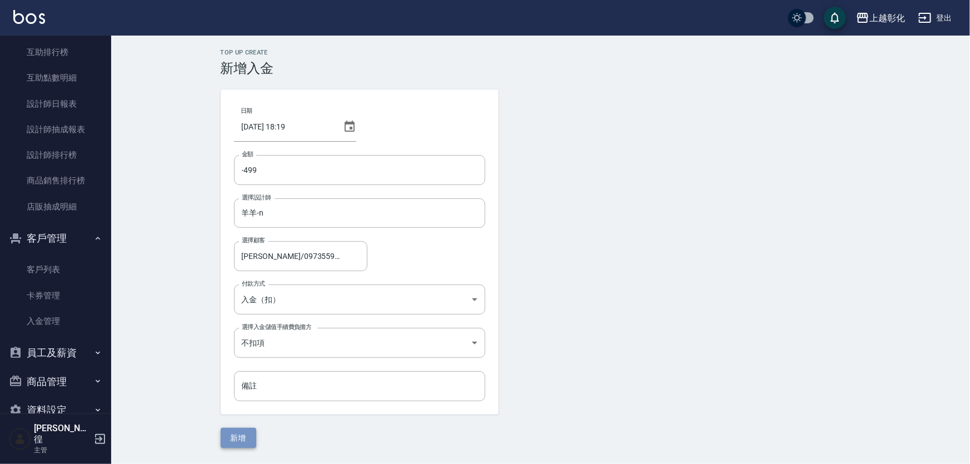
click at [243, 431] on button "新增" at bounding box center [239, 438] width 36 height 21
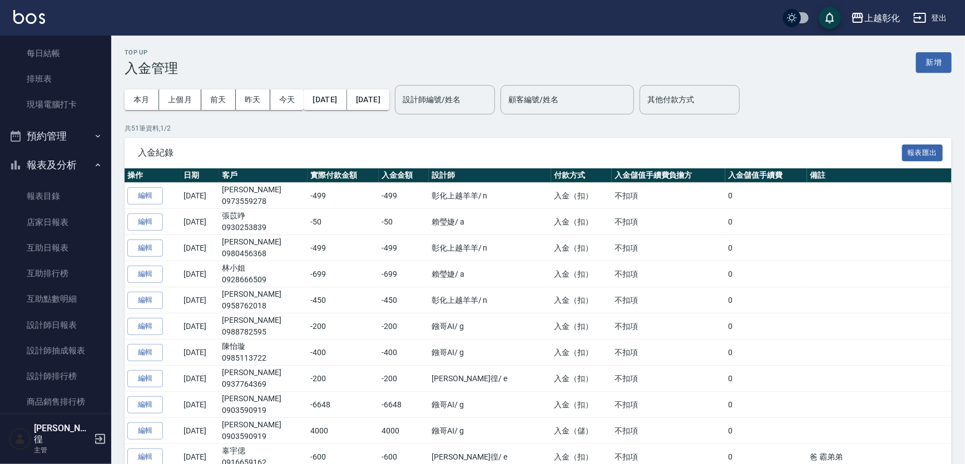
scroll to position [3, 0]
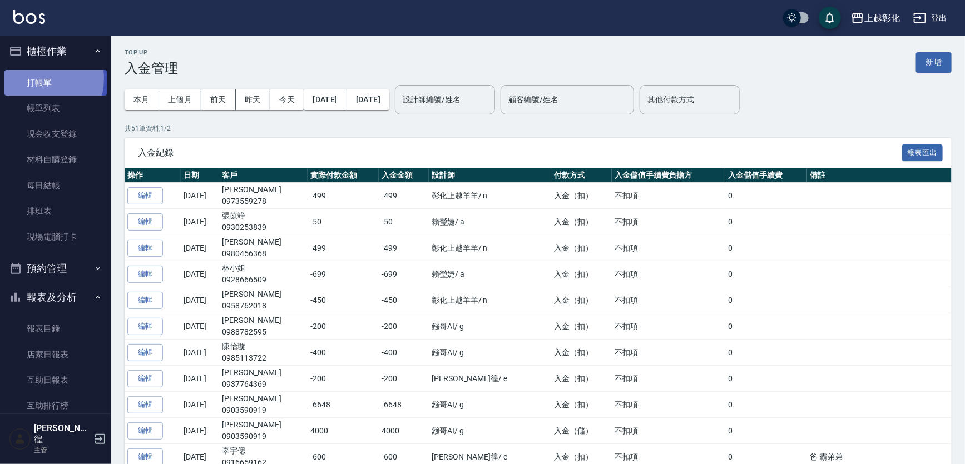
click at [34, 78] on link "打帳單" at bounding box center [55, 83] width 102 height 26
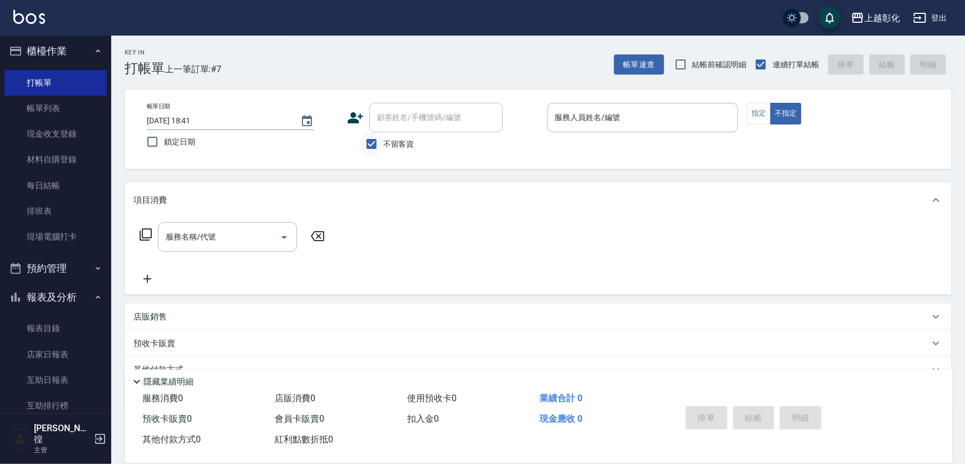
click at [380, 146] on input "不留客資" at bounding box center [371, 143] width 23 height 23
checkbox input "false"
click at [396, 122] on div "顧客姓名/手機號碼/編號 顧客姓名/手機號碼/編號" at bounding box center [435, 117] width 133 height 29
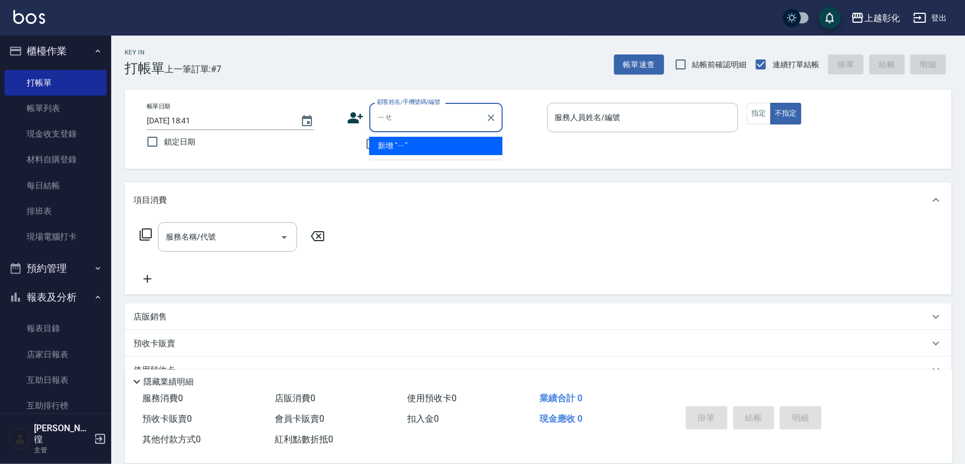
type input "[PERSON_NAME]"
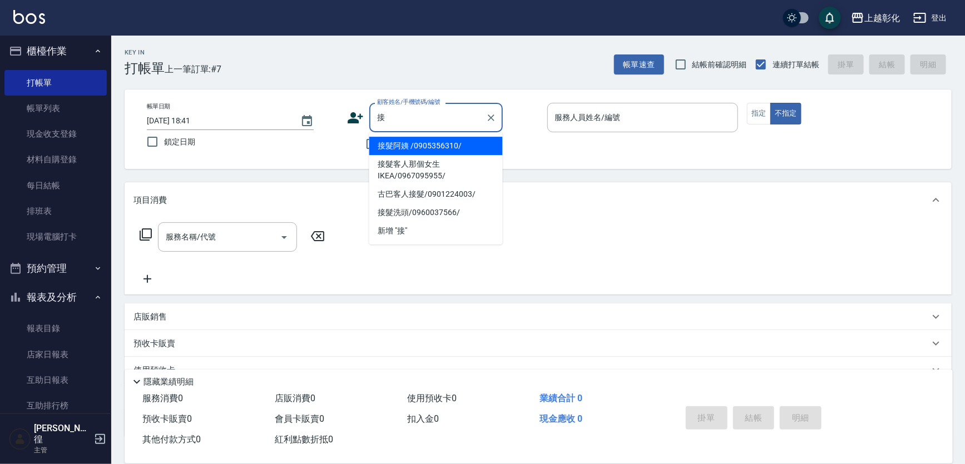
click at [377, 146] on li "接髮阿姨 /0905356310/" at bounding box center [435, 146] width 133 height 18
type input "接髮阿姨 /0905356310/"
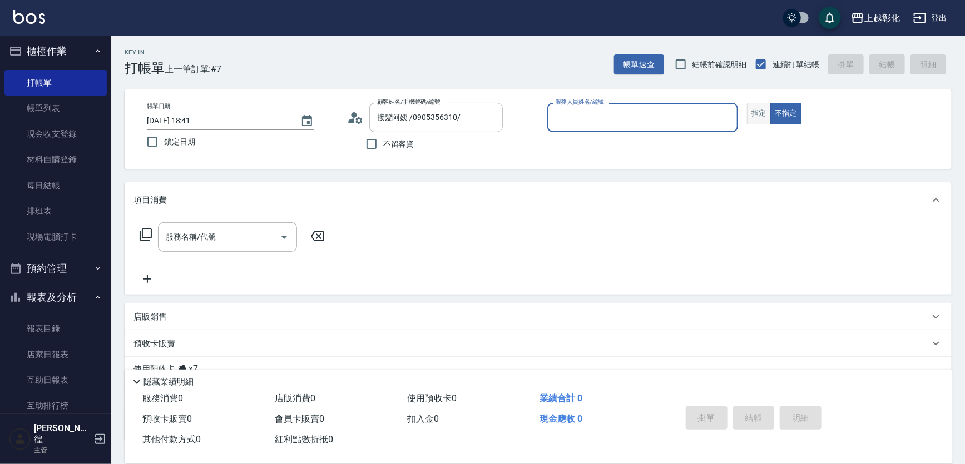
click at [763, 121] on button "指定" at bounding box center [759, 114] width 24 height 22
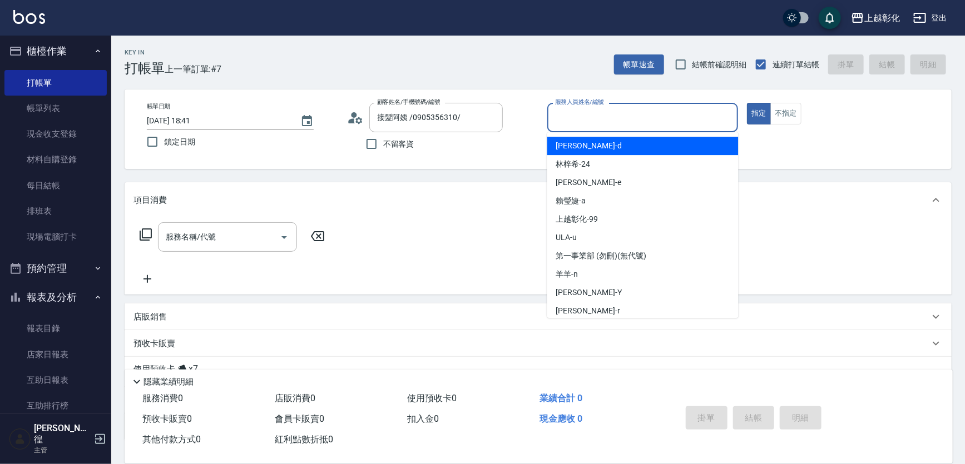
drag, startPoint x: 628, startPoint y: 111, endPoint x: 562, endPoint y: 200, distance: 110.5
click at [562, 200] on span "[PERSON_NAME]" at bounding box center [571, 201] width 30 height 12
type input "[PERSON_NAME]"
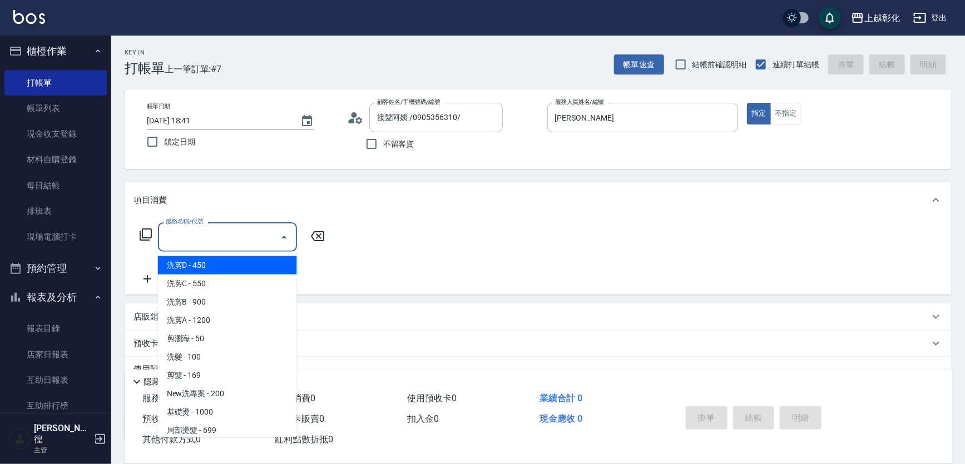
click at [210, 236] on input "服務名稱/代號" at bounding box center [219, 236] width 112 height 19
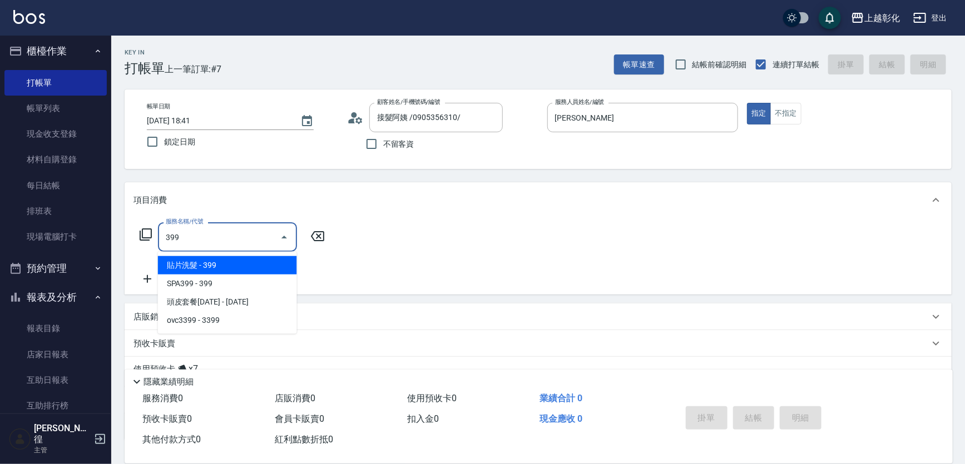
click at [211, 264] on span "貼片洗髮 - 399" at bounding box center [227, 265] width 139 height 18
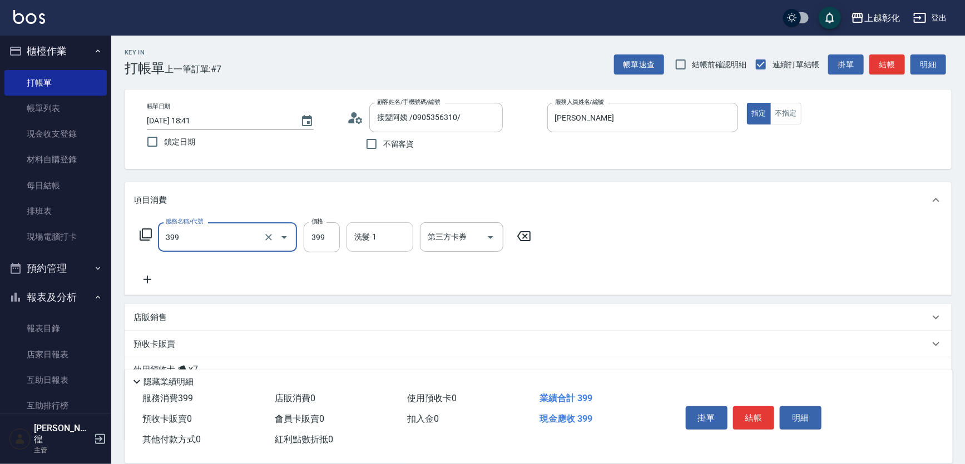
type input "貼片洗髮(399)"
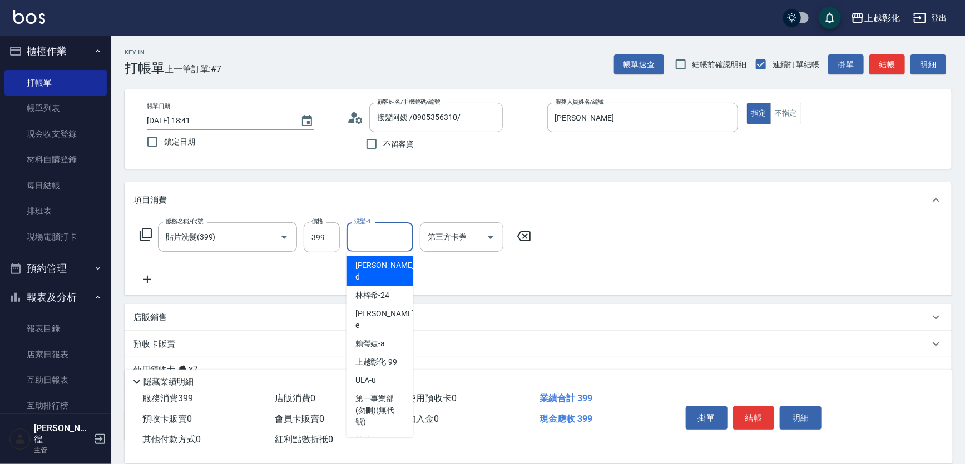
click at [354, 244] on input "洗髮-1" at bounding box center [379, 236] width 57 height 19
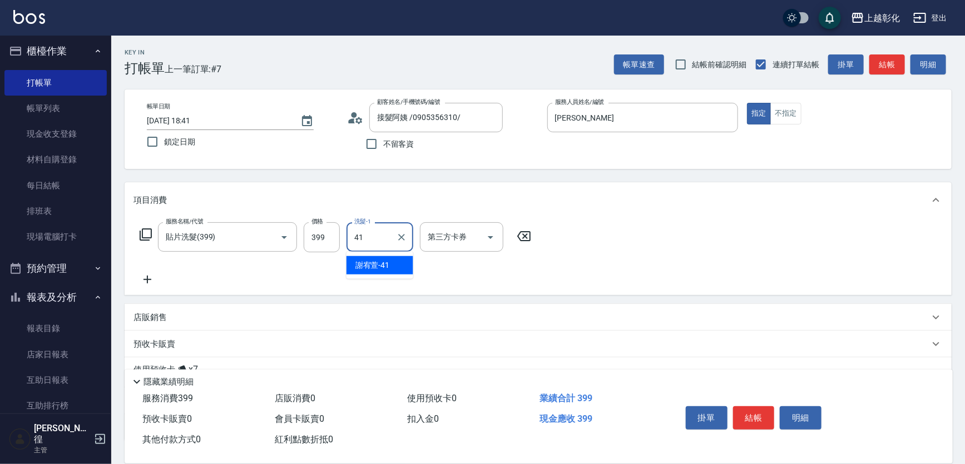
click at [362, 261] on span "[PERSON_NAME]-41" at bounding box center [372, 266] width 34 height 12
type input "[PERSON_NAME]-41"
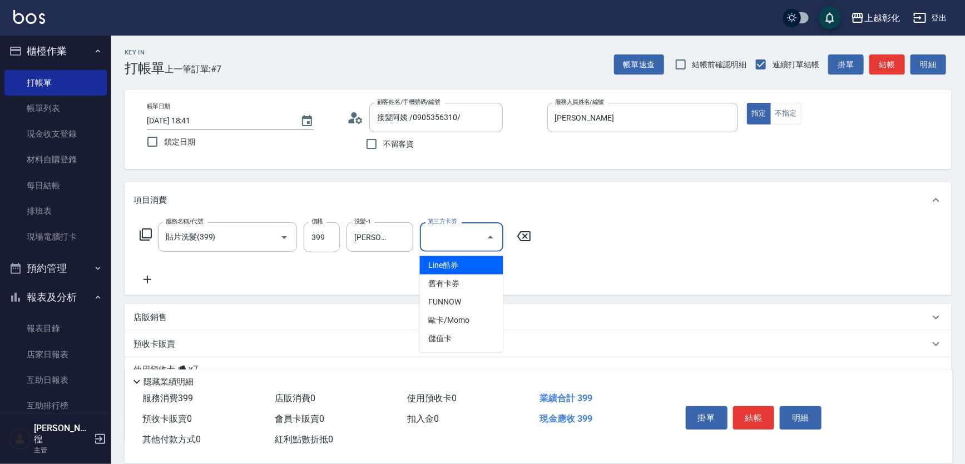
click at [443, 246] on input "第三方卡券" at bounding box center [453, 236] width 57 height 19
click at [451, 330] on span "儲值卡" at bounding box center [461, 339] width 83 height 18
type input "儲值卡"
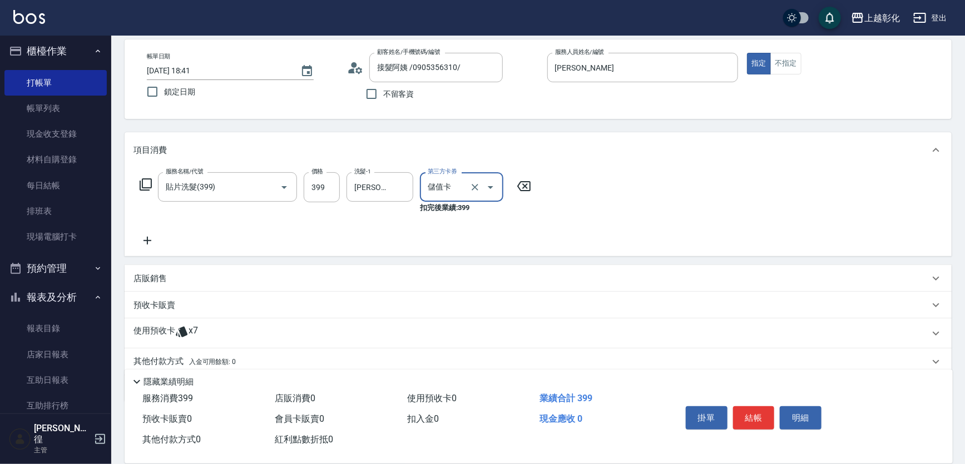
scroll to position [50, 0]
click at [224, 336] on div "使用預收卡 x7" at bounding box center [531, 333] width 796 height 17
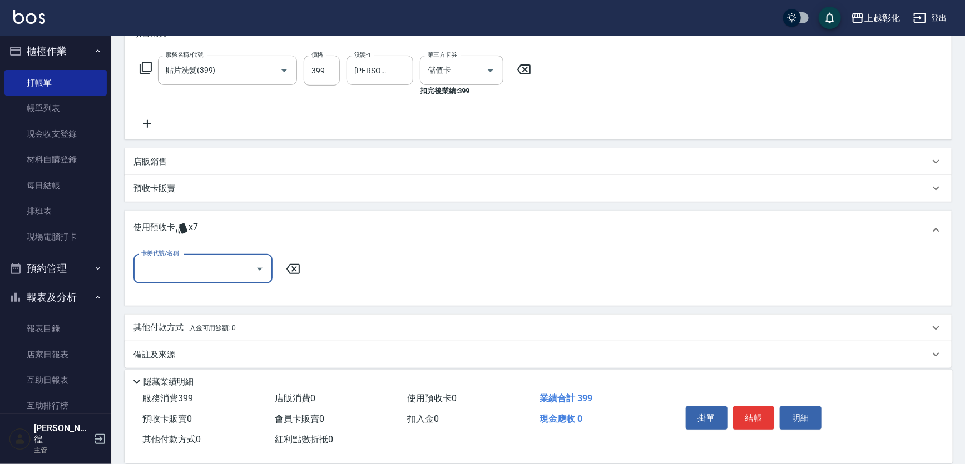
scroll to position [175, 0]
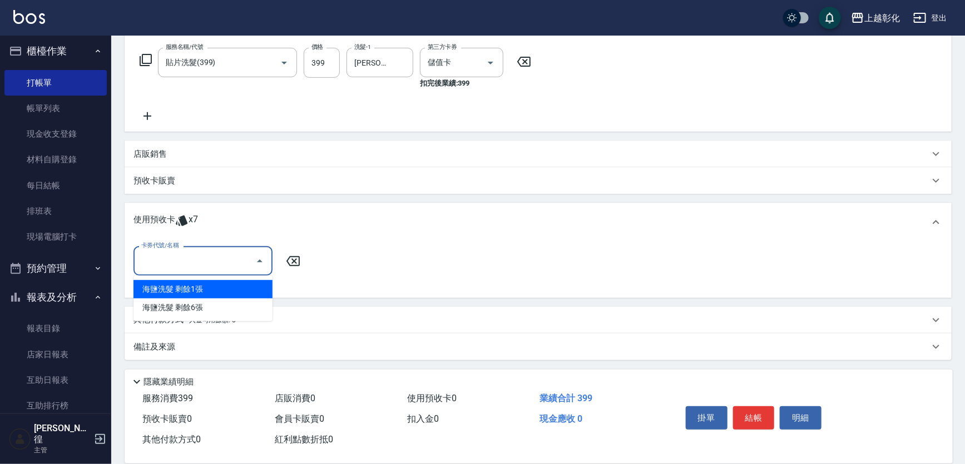
drag, startPoint x: 173, startPoint y: 262, endPoint x: 195, endPoint y: 285, distance: 31.5
click at [195, 285] on div "海鹽洗髮 剩餘1張" at bounding box center [202, 289] width 139 height 18
type input "海鹽洗髮"
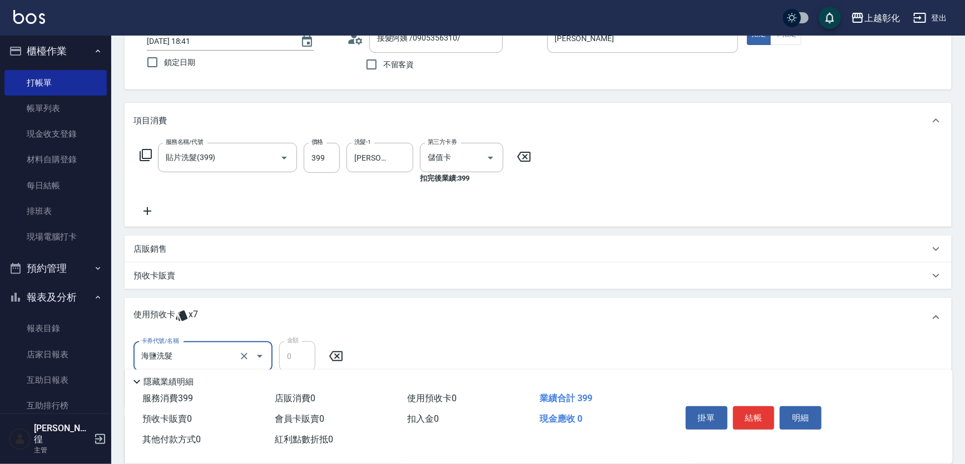
scroll to position [188, 0]
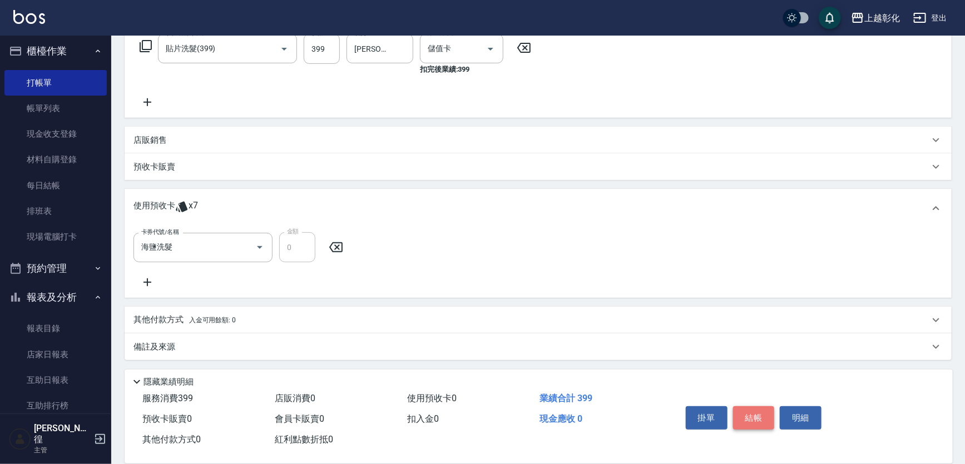
click at [754, 410] on button "結帳" at bounding box center [754, 417] width 42 height 23
type input "[DATE] 18:42"
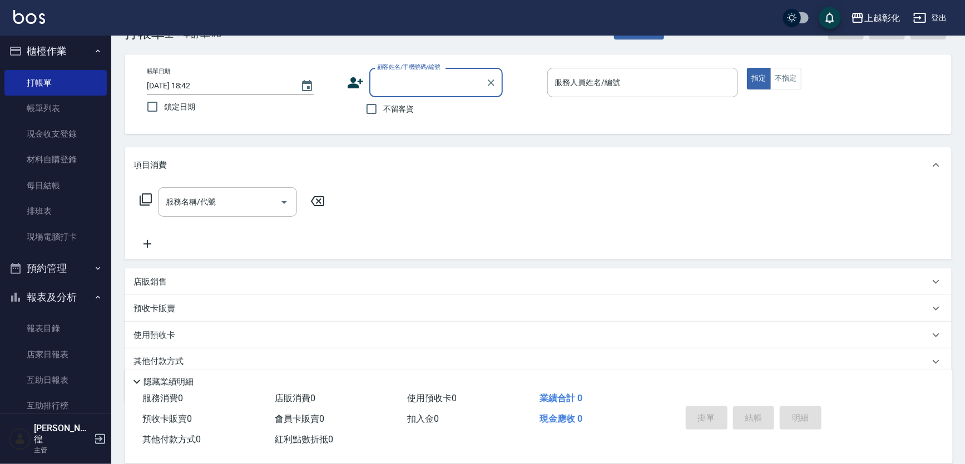
scroll to position [77, 0]
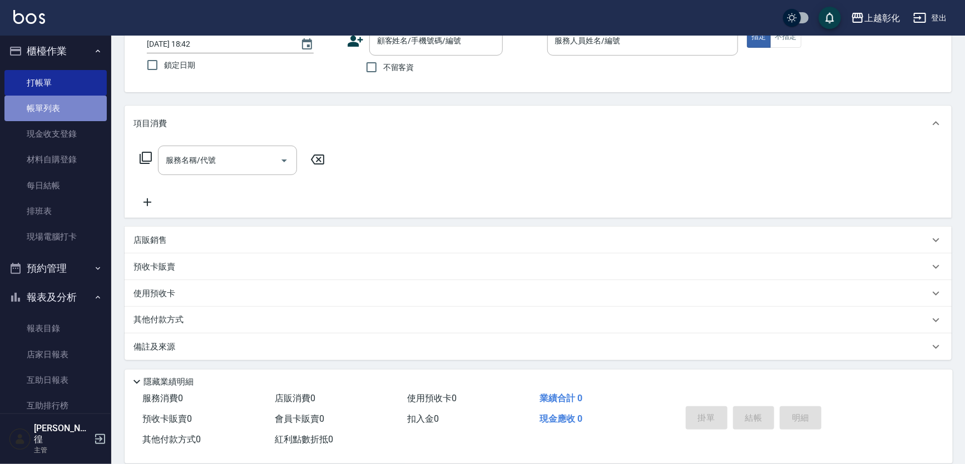
click at [56, 120] on link "帳單列表" at bounding box center [55, 109] width 102 height 26
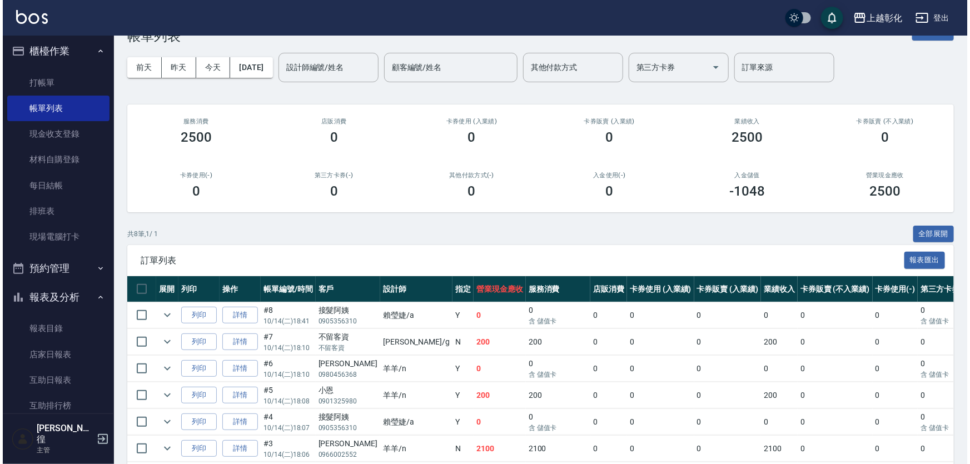
scroll to position [50, 0]
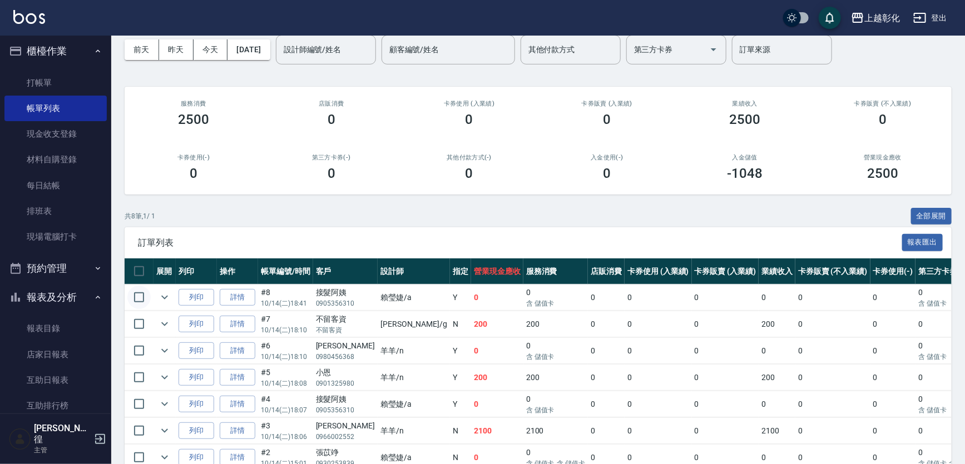
click at [146, 300] on input "checkbox" at bounding box center [138, 297] width 23 height 23
checkbox input "true"
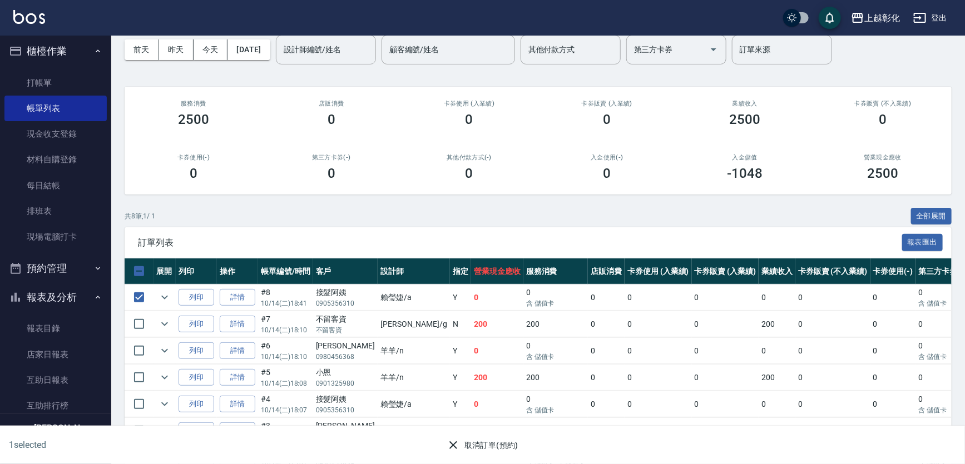
click at [490, 448] on button "取消訂單(預約)" at bounding box center [482, 445] width 81 height 21
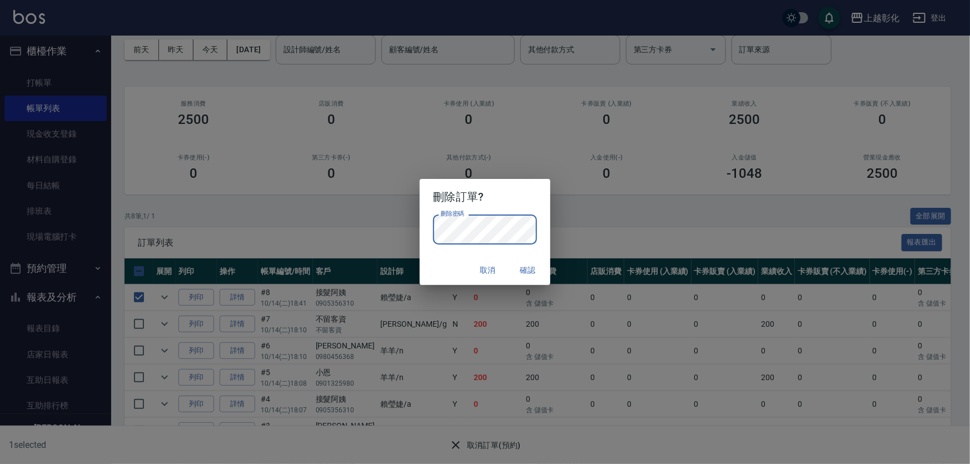
click at [441, 257] on div "取消 確認" at bounding box center [485, 270] width 130 height 29
click at [521, 265] on button "確認" at bounding box center [528, 270] width 36 height 21
click at [521, 265] on div "取消 確認" at bounding box center [485, 270] width 130 height 29
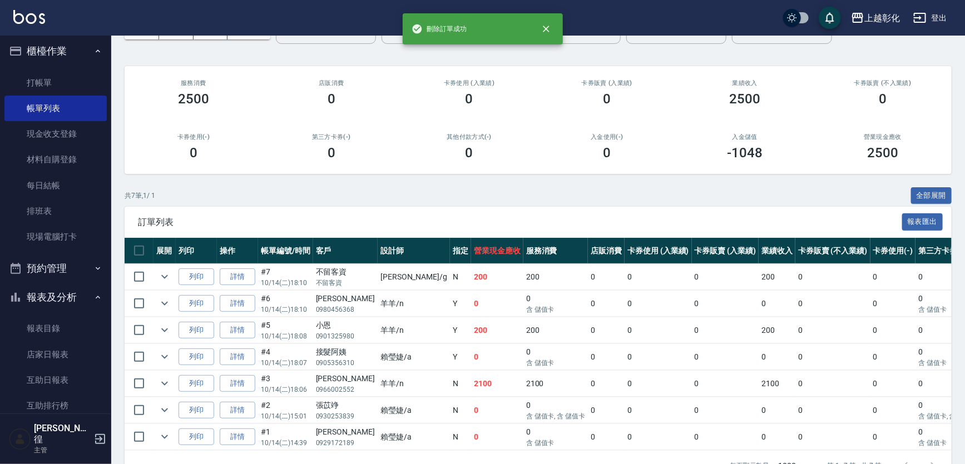
scroll to position [101, 0]
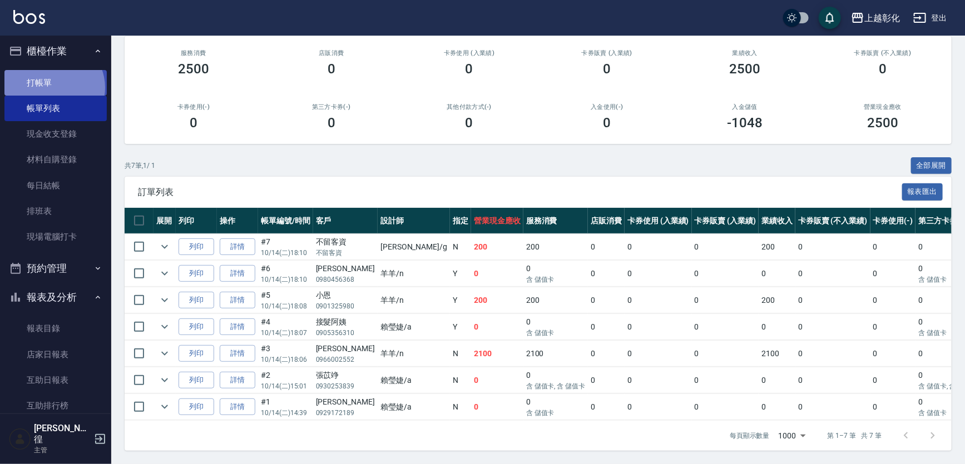
click at [52, 87] on link "打帳單" at bounding box center [55, 83] width 102 height 26
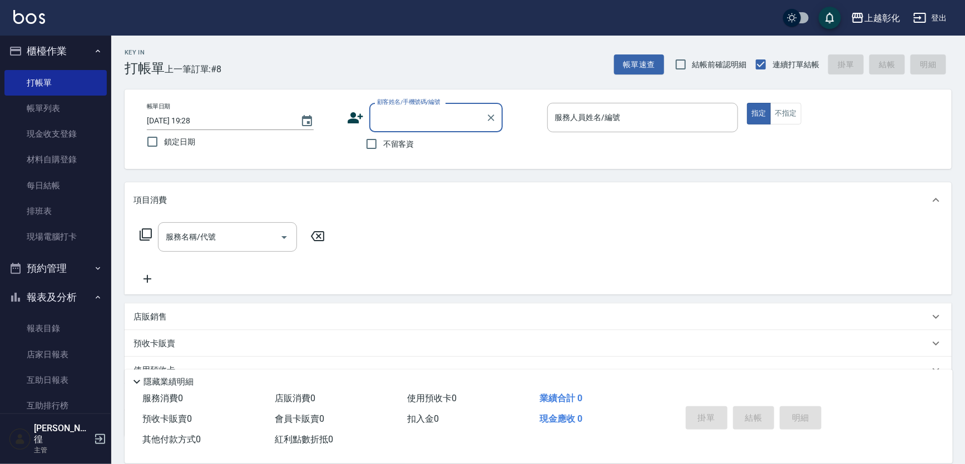
click at [402, 113] on input "顧客姓名/手機號碼/編號" at bounding box center [427, 117] width 107 height 19
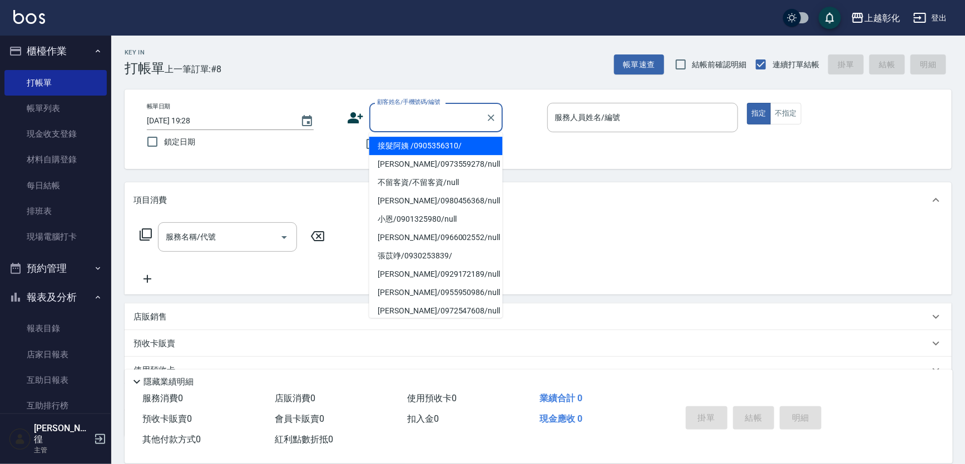
click at [401, 143] on li "接髮阿姨 /0905356310/" at bounding box center [435, 146] width 133 height 18
type input "接髮阿姨 /0905356310/"
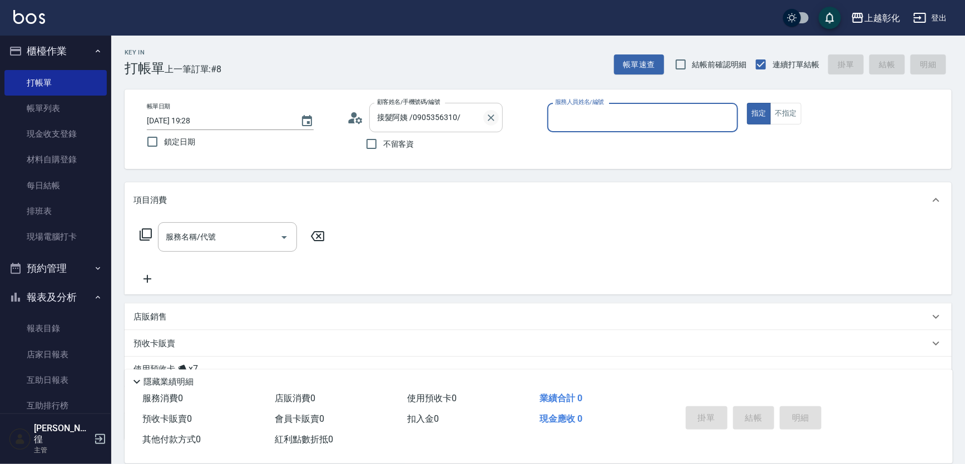
click at [494, 116] on icon "Clear" at bounding box center [490, 117] width 11 height 11
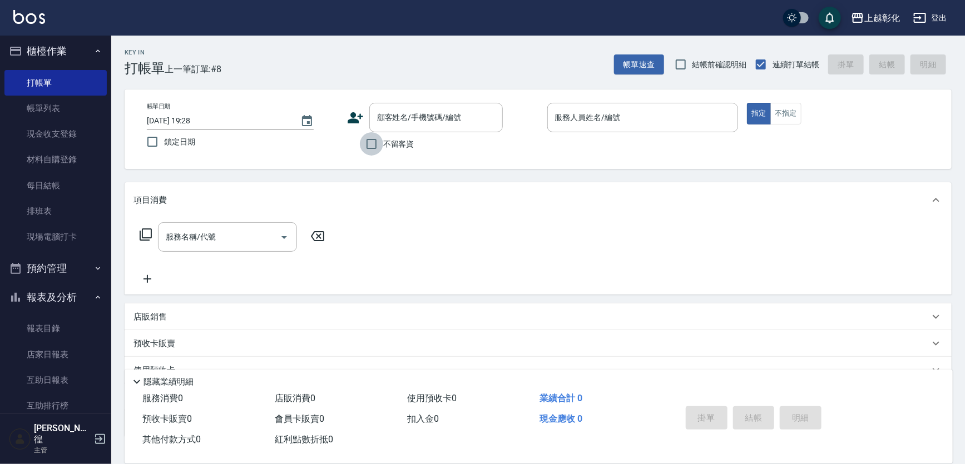
click at [382, 141] on input "不留客資" at bounding box center [371, 143] width 23 height 23
checkbox input "true"
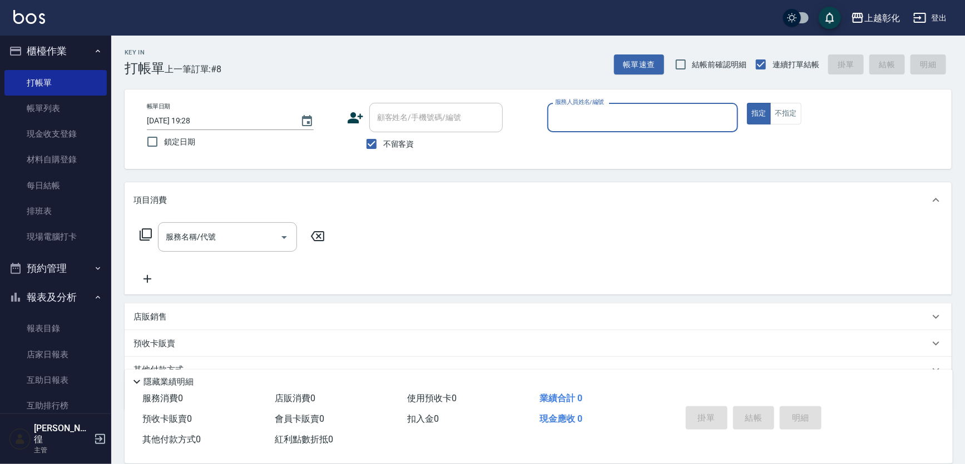
click at [569, 127] on input "服務人員姓名/編號" at bounding box center [642, 117] width 181 height 19
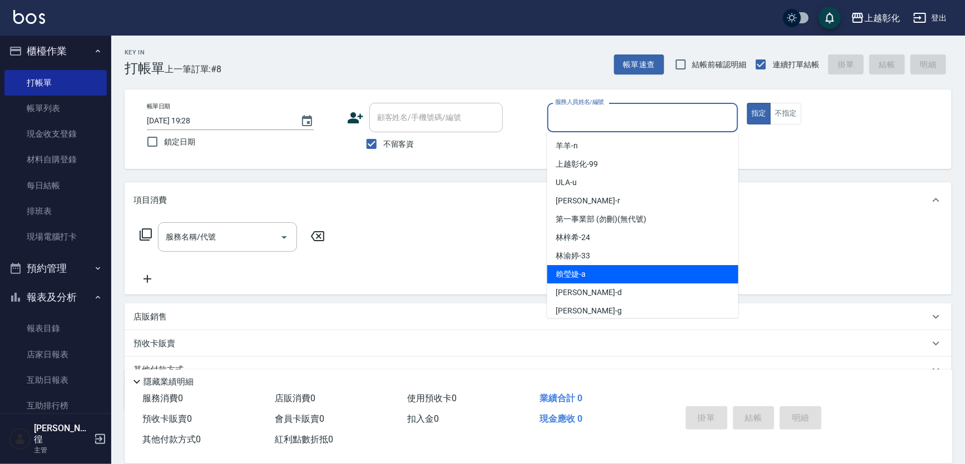
click at [613, 279] on div "[PERSON_NAME]" at bounding box center [642, 274] width 191 height 18
type input "[PERSON_NAME]"
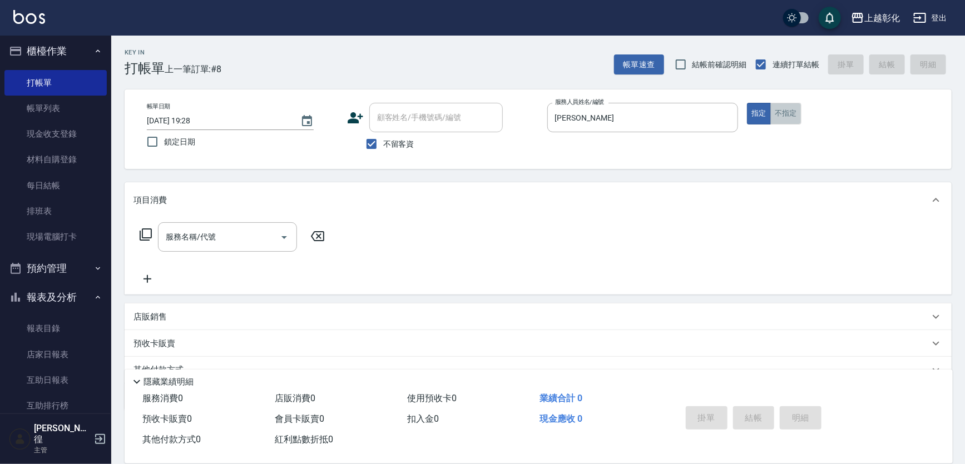
click at [787, 107] on button "不指定" at bounding box center [785, 114] width 31 height 22
click at [208, 228] on div "服務名稱/代號 服務名稱/代號" at bounding box center [227, 236] width 139 height 29
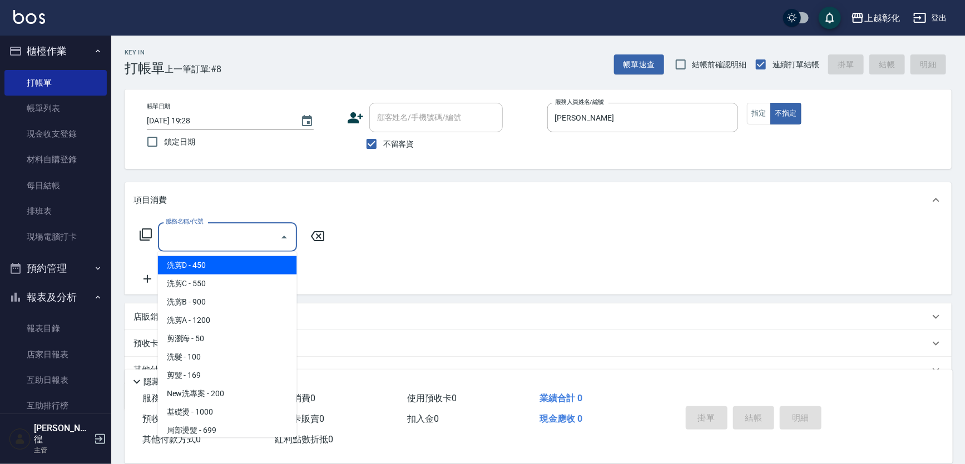
click at [231, 265] on span "洗剪D - 450" at bounding box center [227, 265] width 139 height 18
type input "洗剪D(002)"
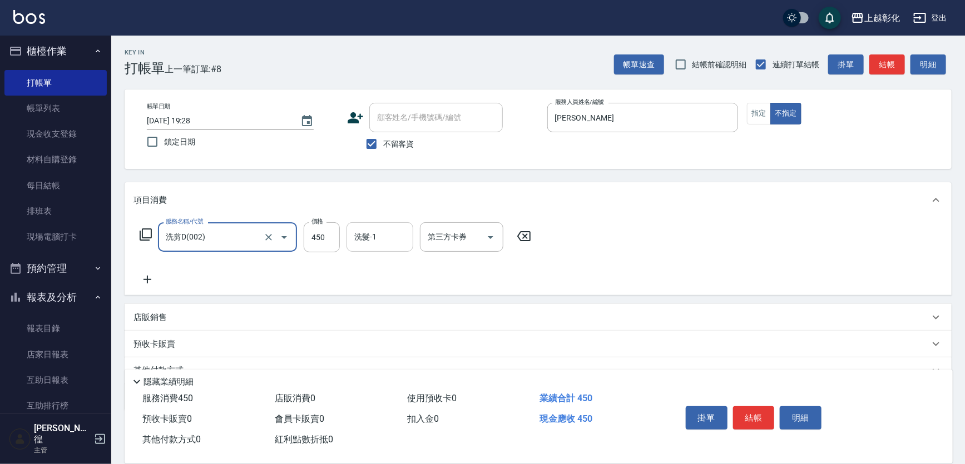
click at [372, 235] on div "洗髮-1 洗髮-1" at bounding box center [379, 236] width 67 height 29
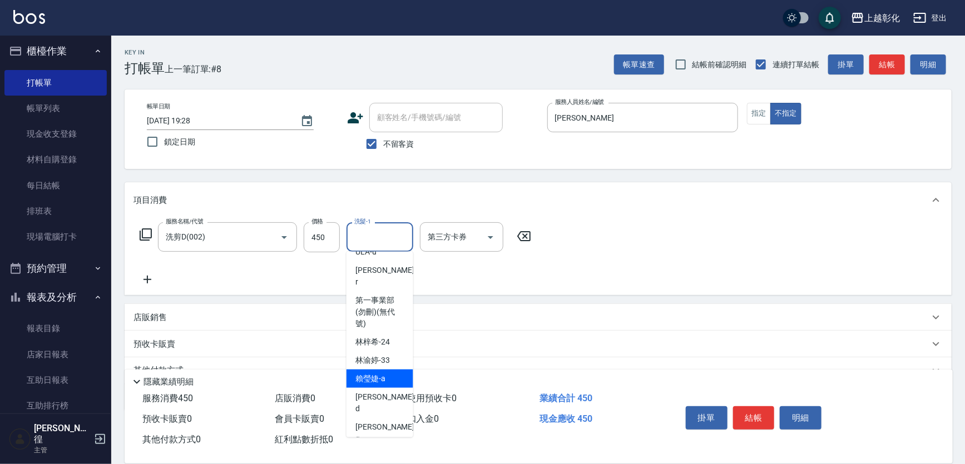
scroll to position [84, 0]
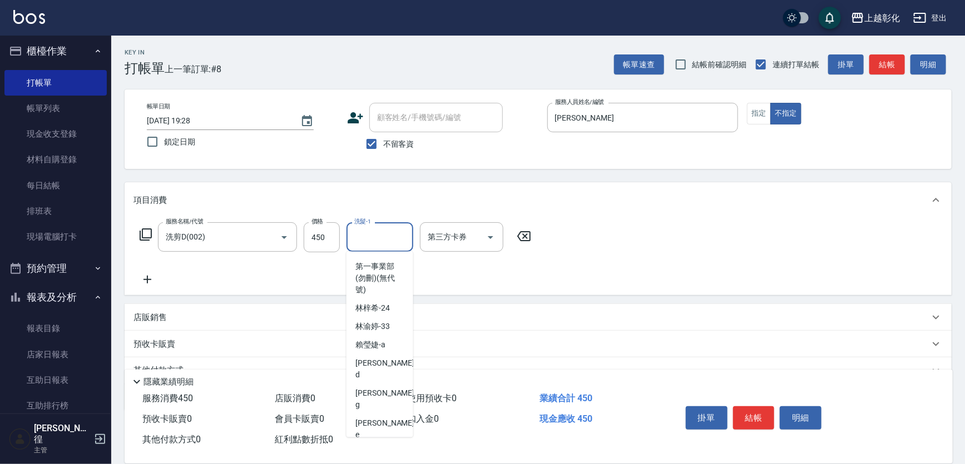
click at [386, 444] on div "[PERSON_NAME]-41" at bounding box center [379, 453] width 67 height 18
type input "[PERSON_NAME]-41"
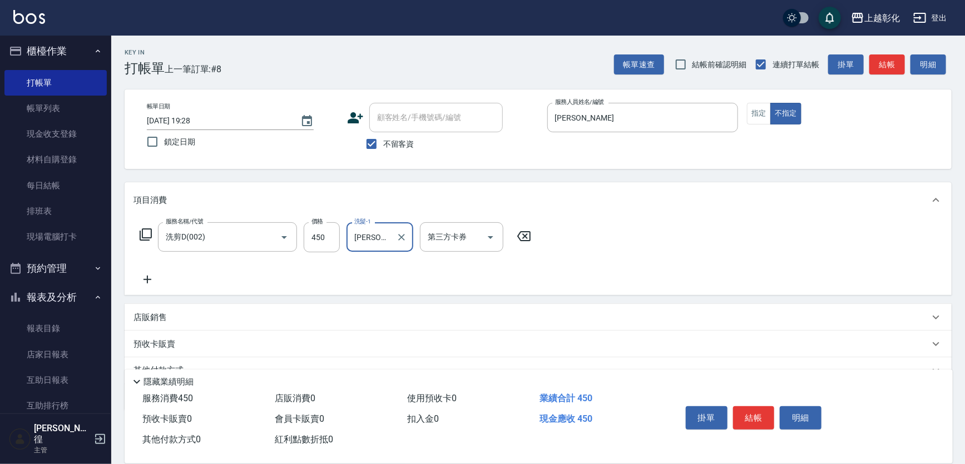
click at [742, 414] on button "結帳" at bounding box center [754, 417] width 42 height 23
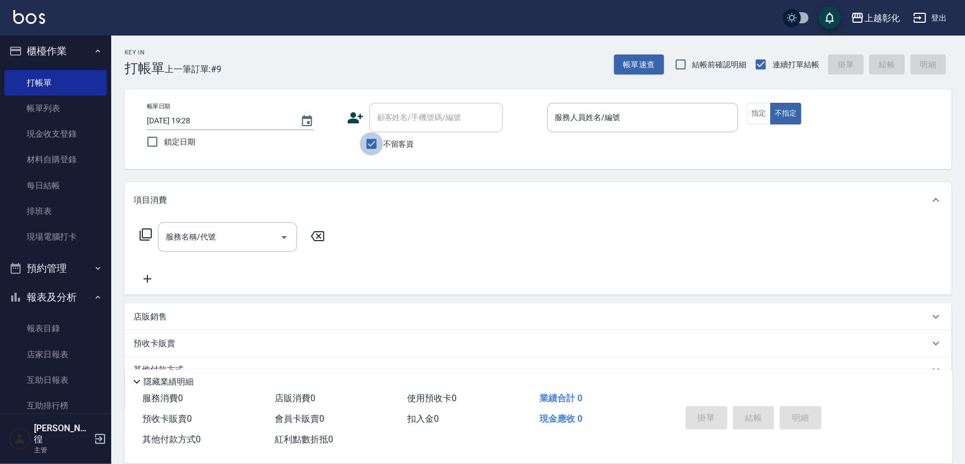
click at [375, 147] on input "不留客資" at bounding box center [371, 143] width 23 height 23
checkbox input "false"
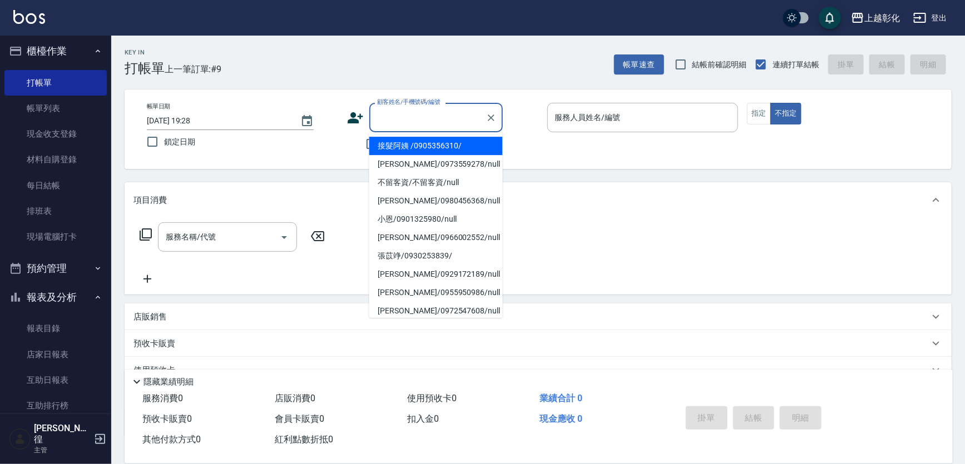
click at [438, 122] on input "顧客姓名/手機號碼/編號" at bounding box center [427, 117] width 107 height 19
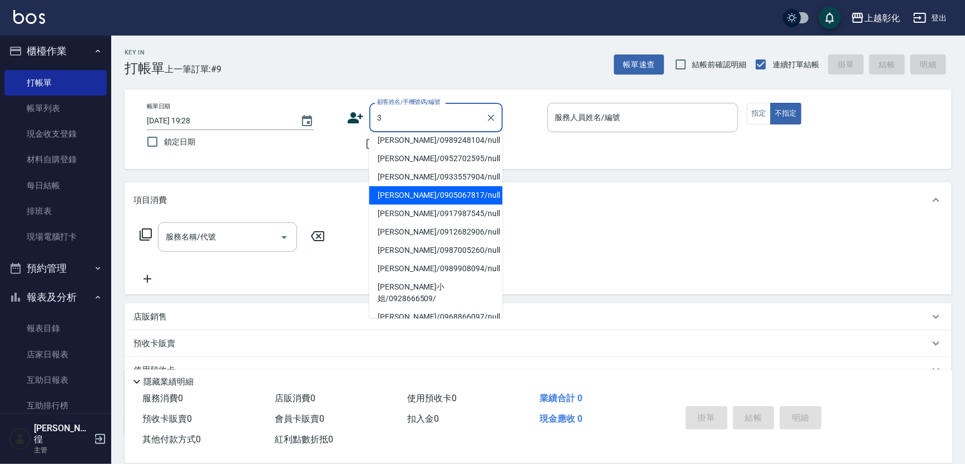
scroll to position [0, 0]
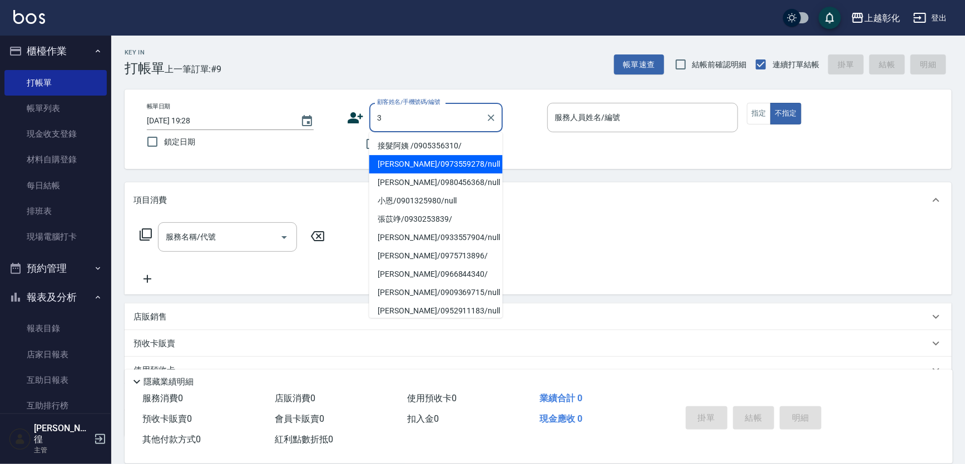
click at [404, 159] on li "[PERSON_NAME]/0973559278/null" at bounding box center [435, 164] width 133 height 18
type input "[PERSON_NAME]/0973559278/null"
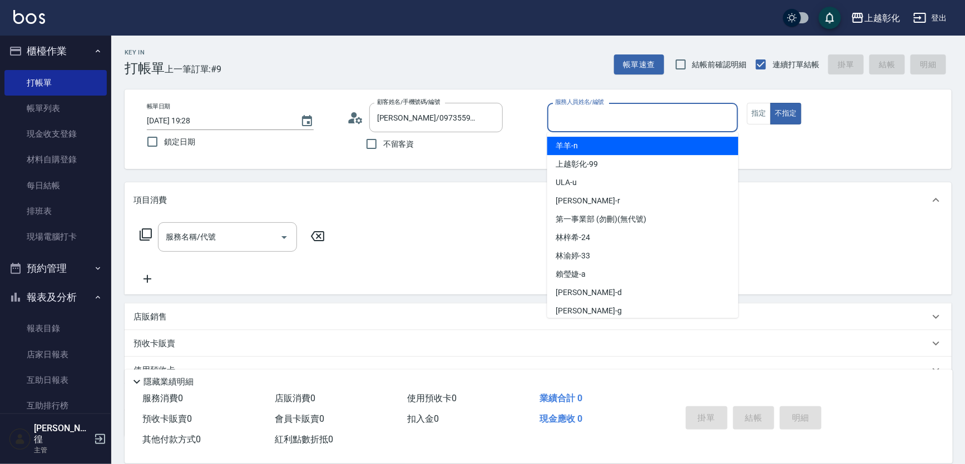
click at [571, 119] on input "服務人員姓名/編號" at bounding box center [642, 117] width 181 height 19
click at [576, 148] on span "羊羊 -n" at bounding box center [567, 146] width 22 height 12
type input "羊羊-n"
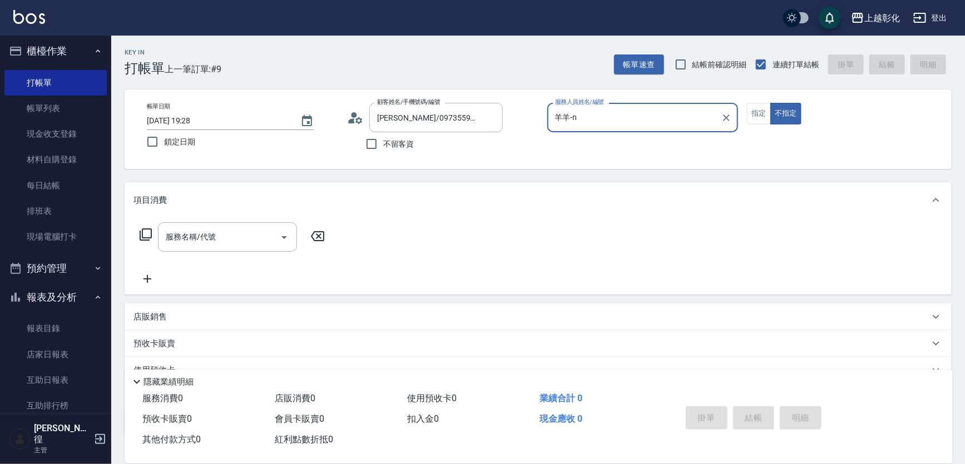
click at [199, 236] on input "服務名稱/代號" at bounding box center [219, 236] width 112 height 19
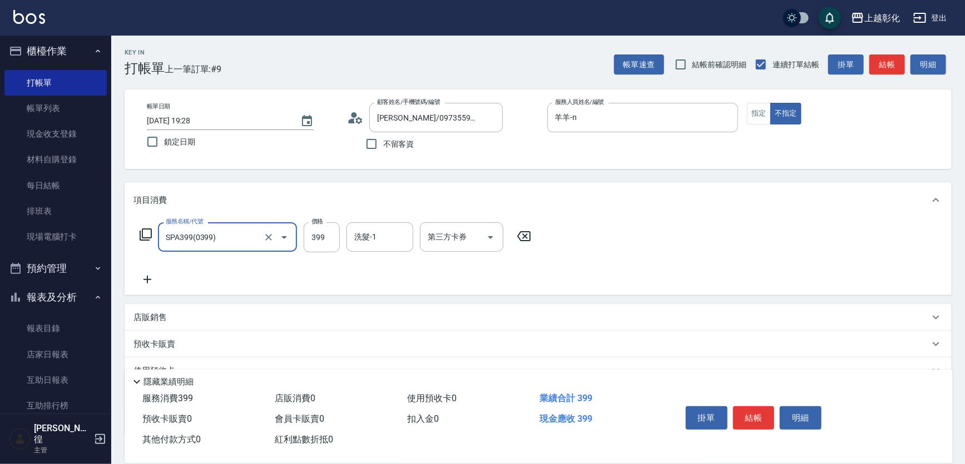
type input "SPA399(0399)"
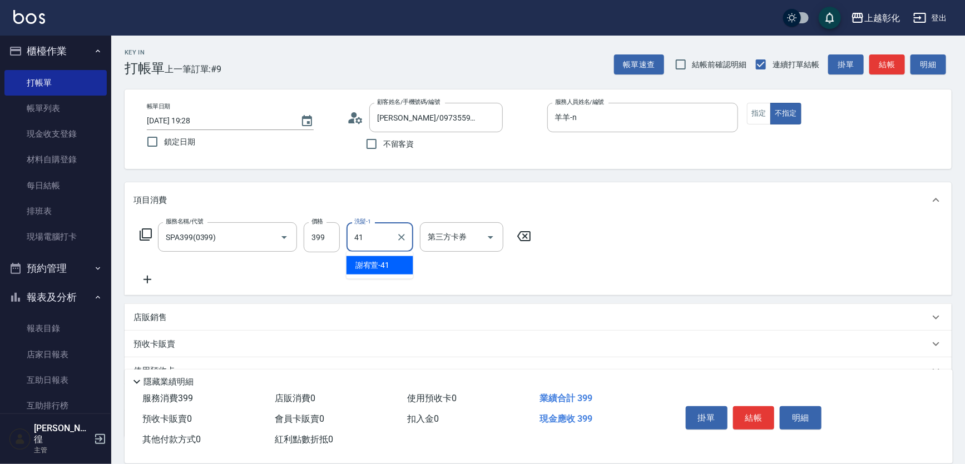
type input "[PERSON_NAME]-41"
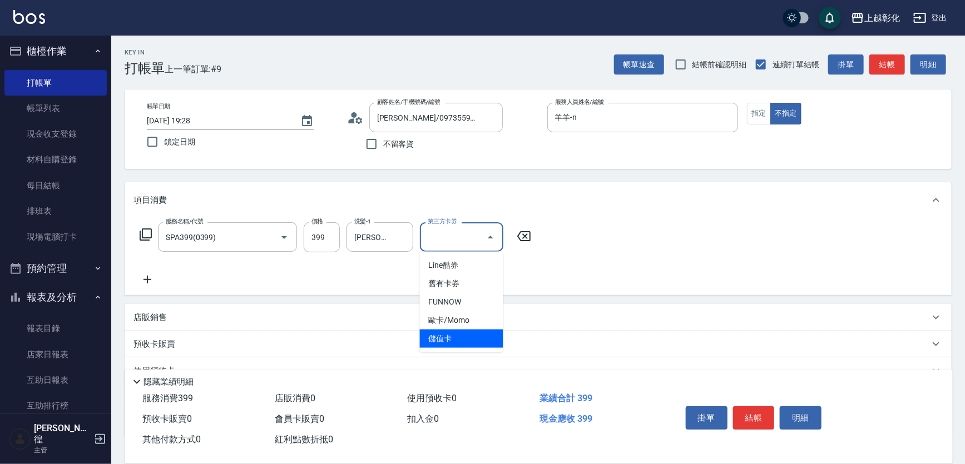
type input "儲值卡"
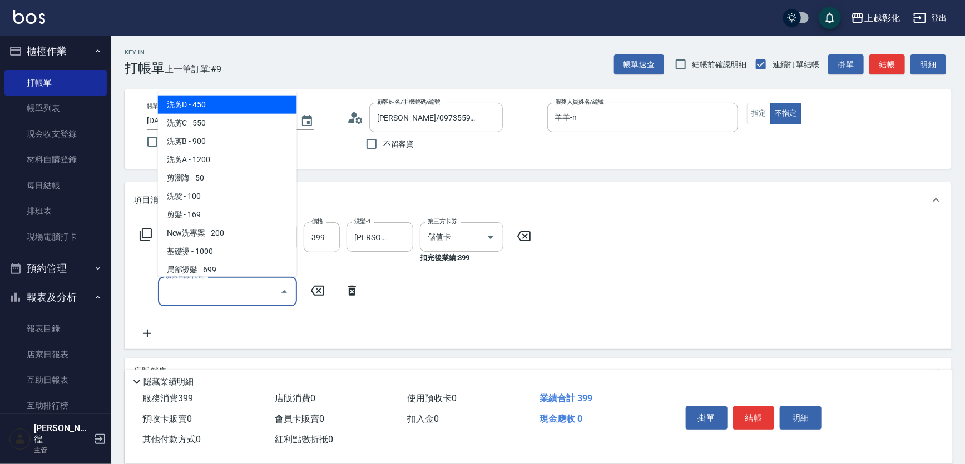
click at [224, 294] on input "服務名稱/代號" at bounding box center [219, 291] width 112 height 19
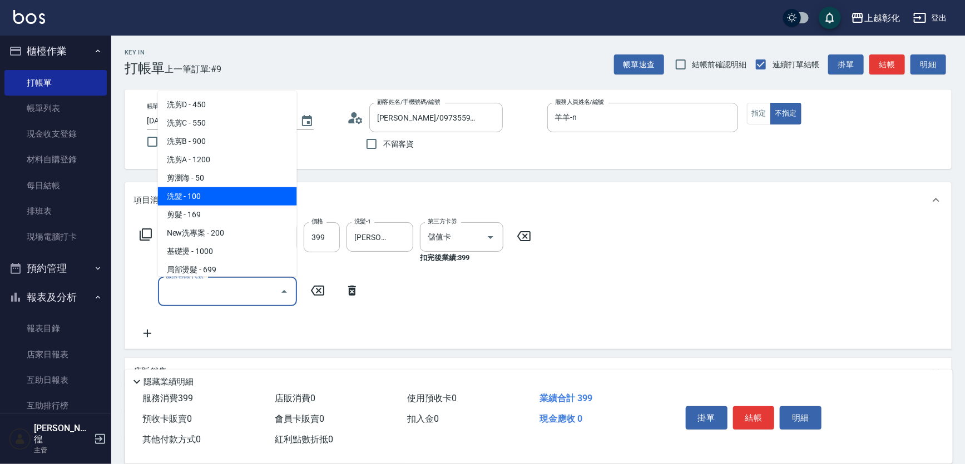
click at [195, 196] on span "洗髮 - 100" at bounding box center [227, 196] width 139 height 18
type input "洗髮(100)"
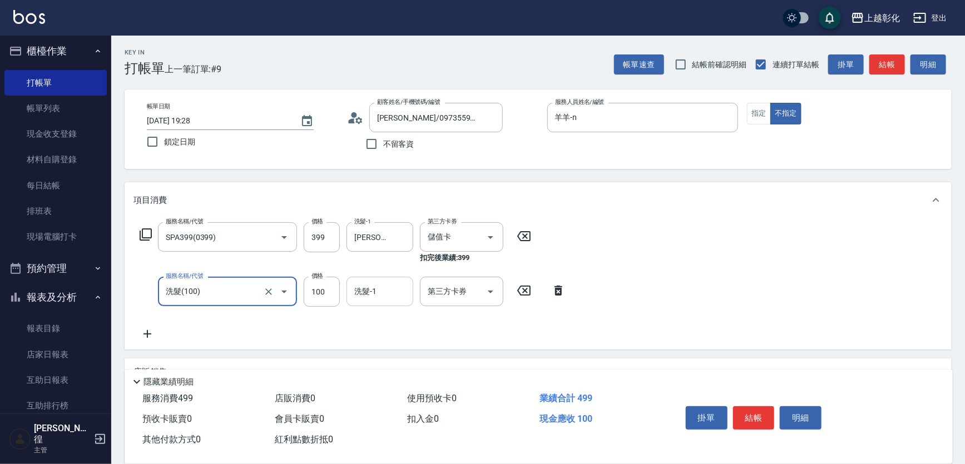
click at [404, 285] on input "洗髮-1" at bounding box center [379, 291] width 57 height 19
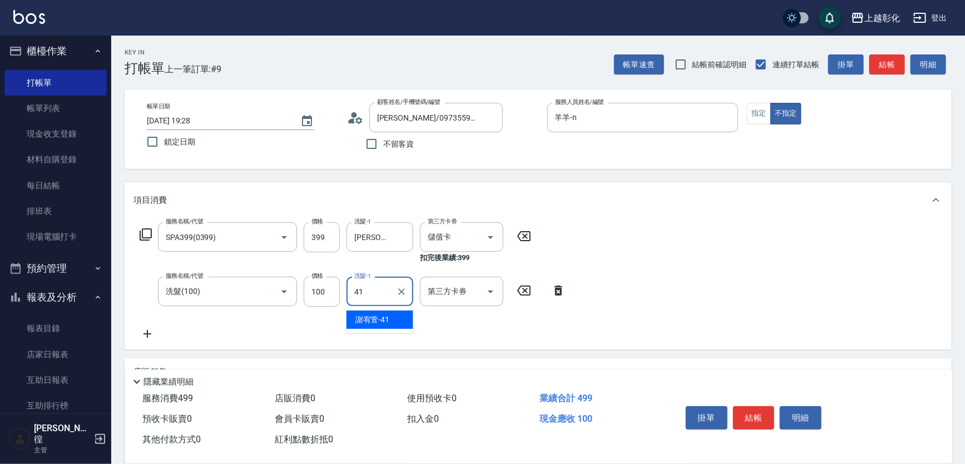
type input "[PERSON_NAME]-41"
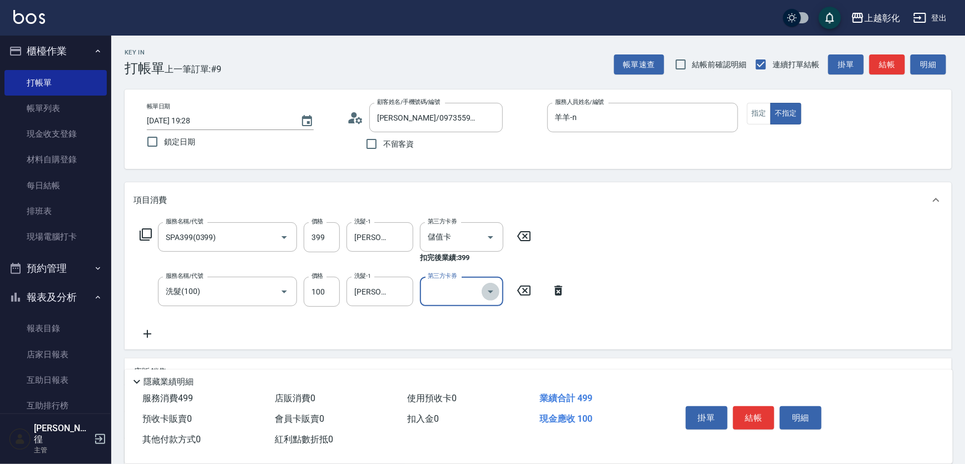
click at [481, 291] on button "Open" at bounding box center [490, 292] width 18 height 18
click at [476, 389] on span "儲值卡" at bounding box center [461, 393] width 83 height 18
type input "儲值卡"
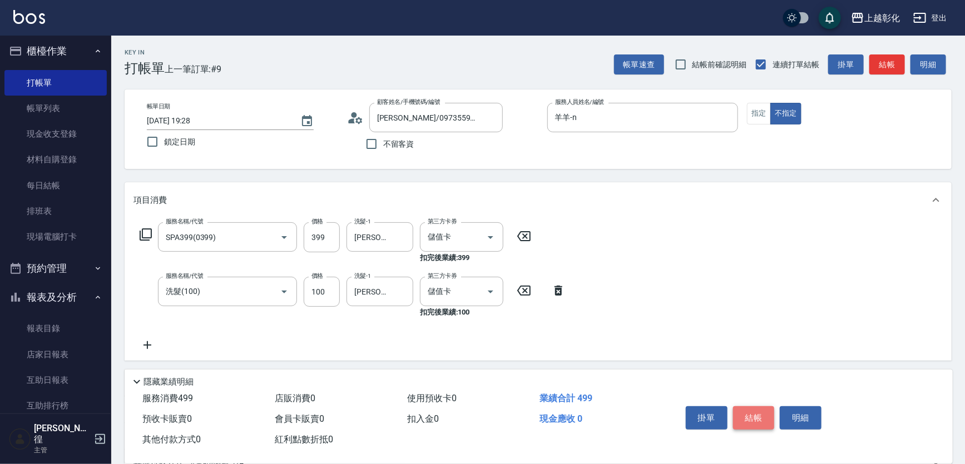
click at [761, 423] on button "結帳" at bounding box center [754, 417] width 42 height 23
type input "[DATE] 19:29"
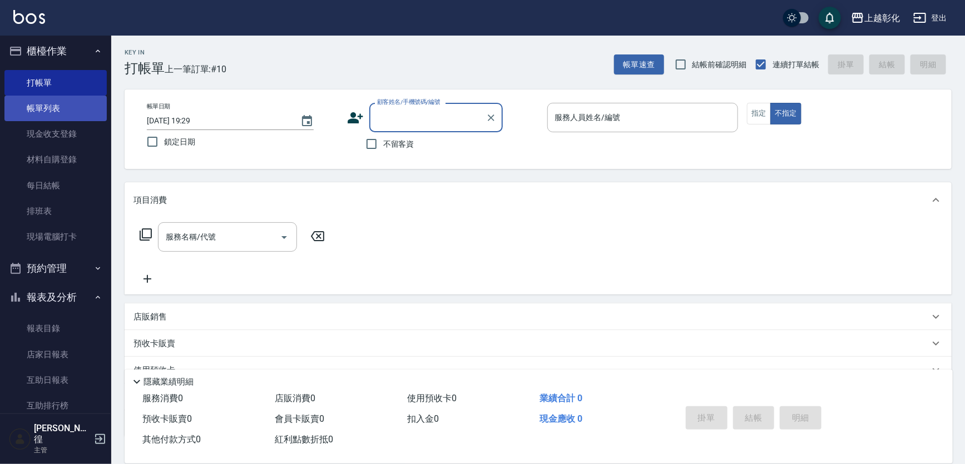
click at [56, 108] on link "帳單列表" at bounding box center [55, 109] width 102 height 26
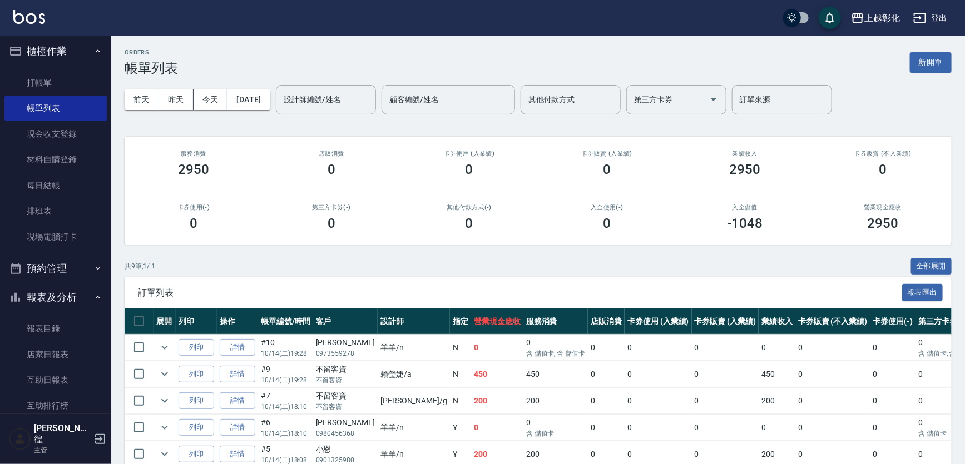
scroll to position [50, 0]
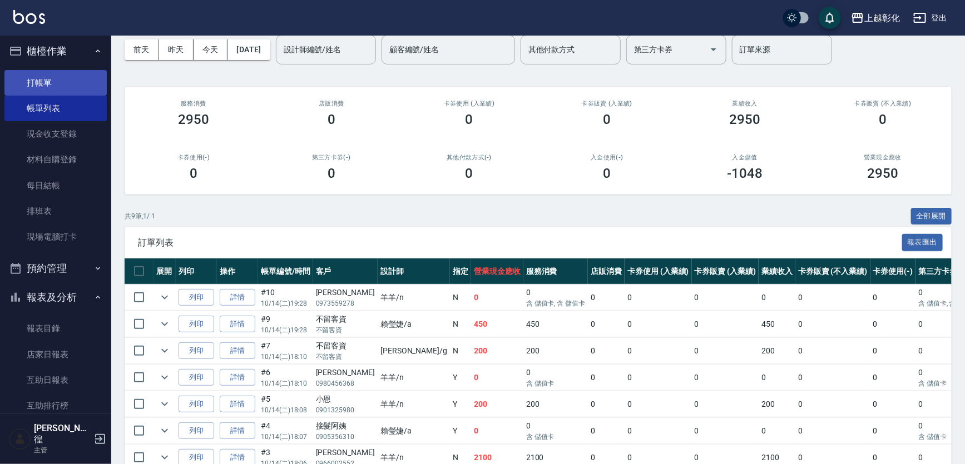
click at [67, 84] on link "打帳單" at bounding box center [55, 83] width 102 height 26
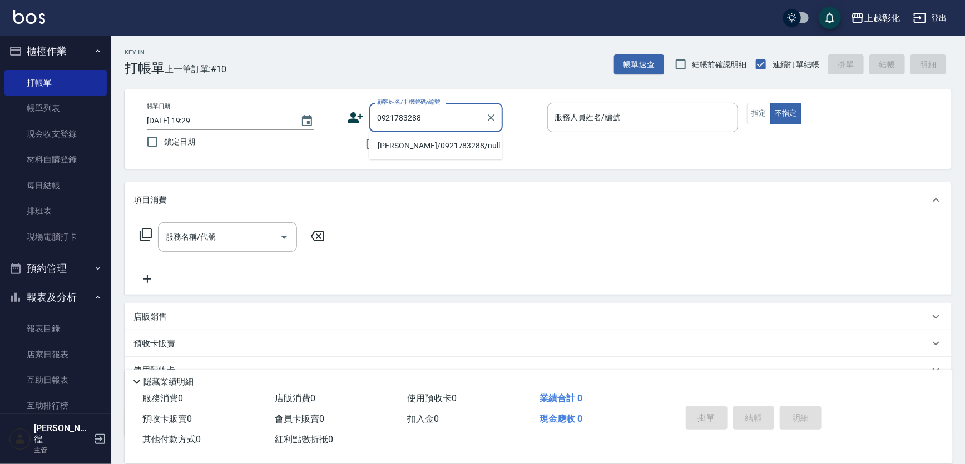
type input "[PERSON_NAME]/0921783288/null"
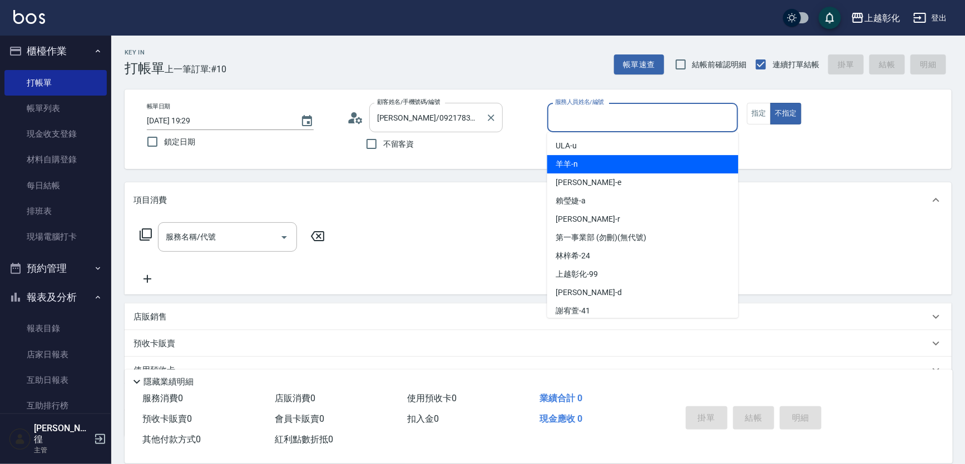
type input "羊羊-n"
type button "false"
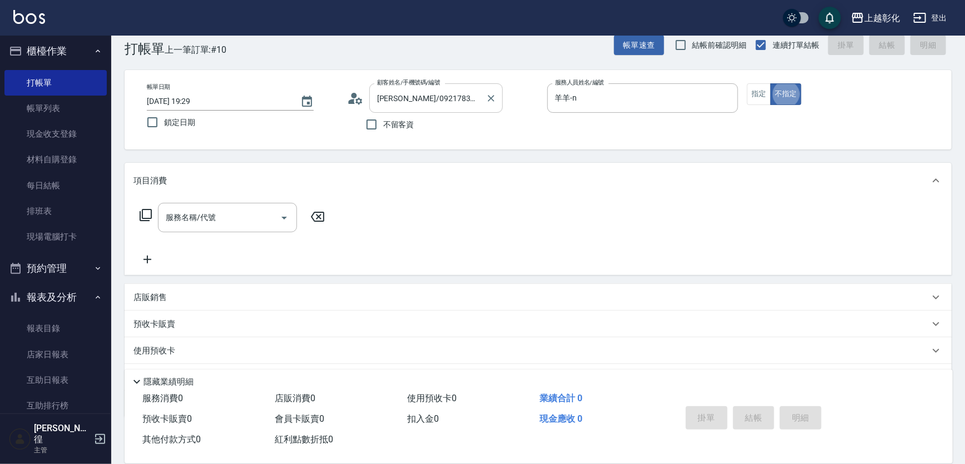
scroll to position [20, 0]
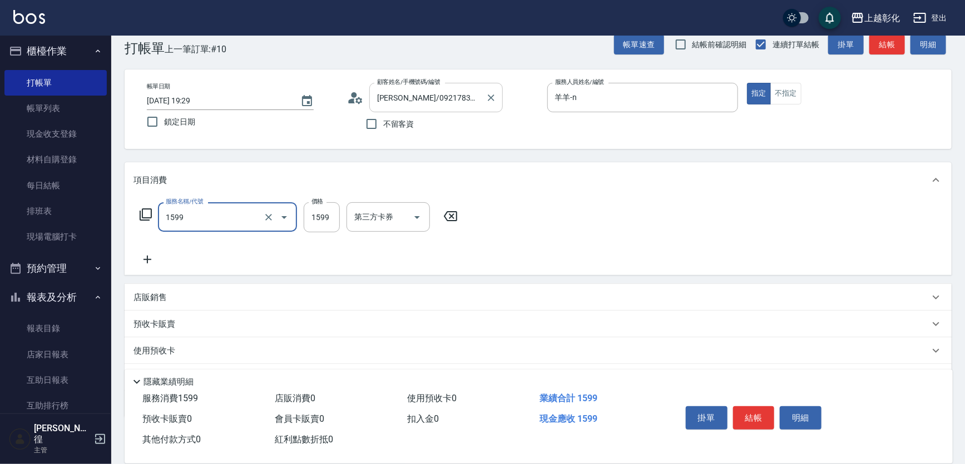
type input "染髮套餐1599(1599)"
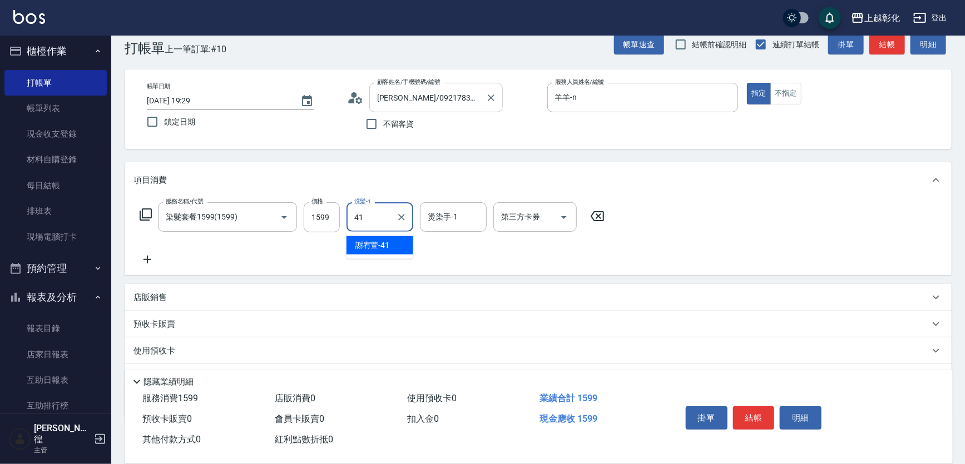
type input "[PERSON_NAME]-41"
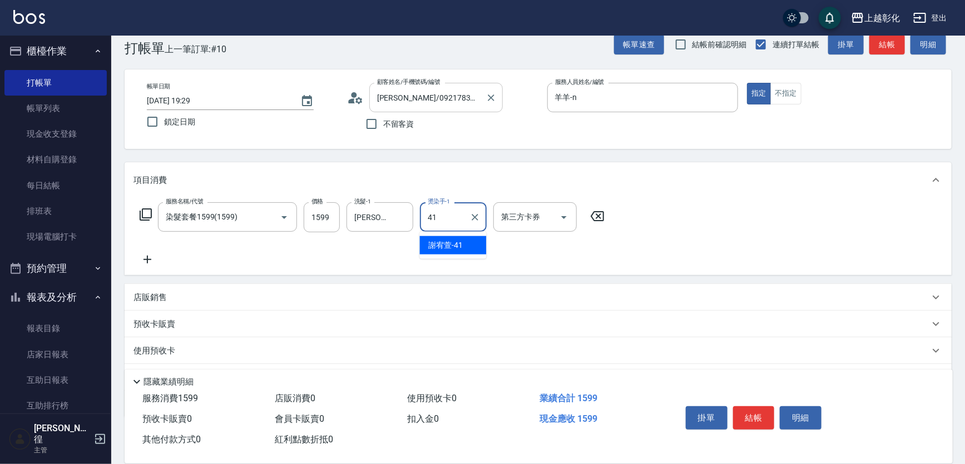
type input "[PERSON_NAME]-41"
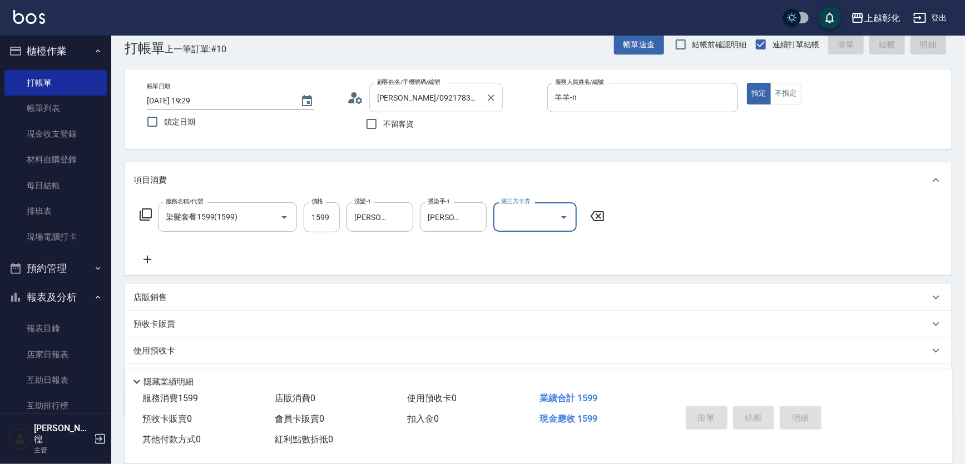
type input "[DATE] 19:30"
